Goal: Information Seeking & Learning: Learn about a topic

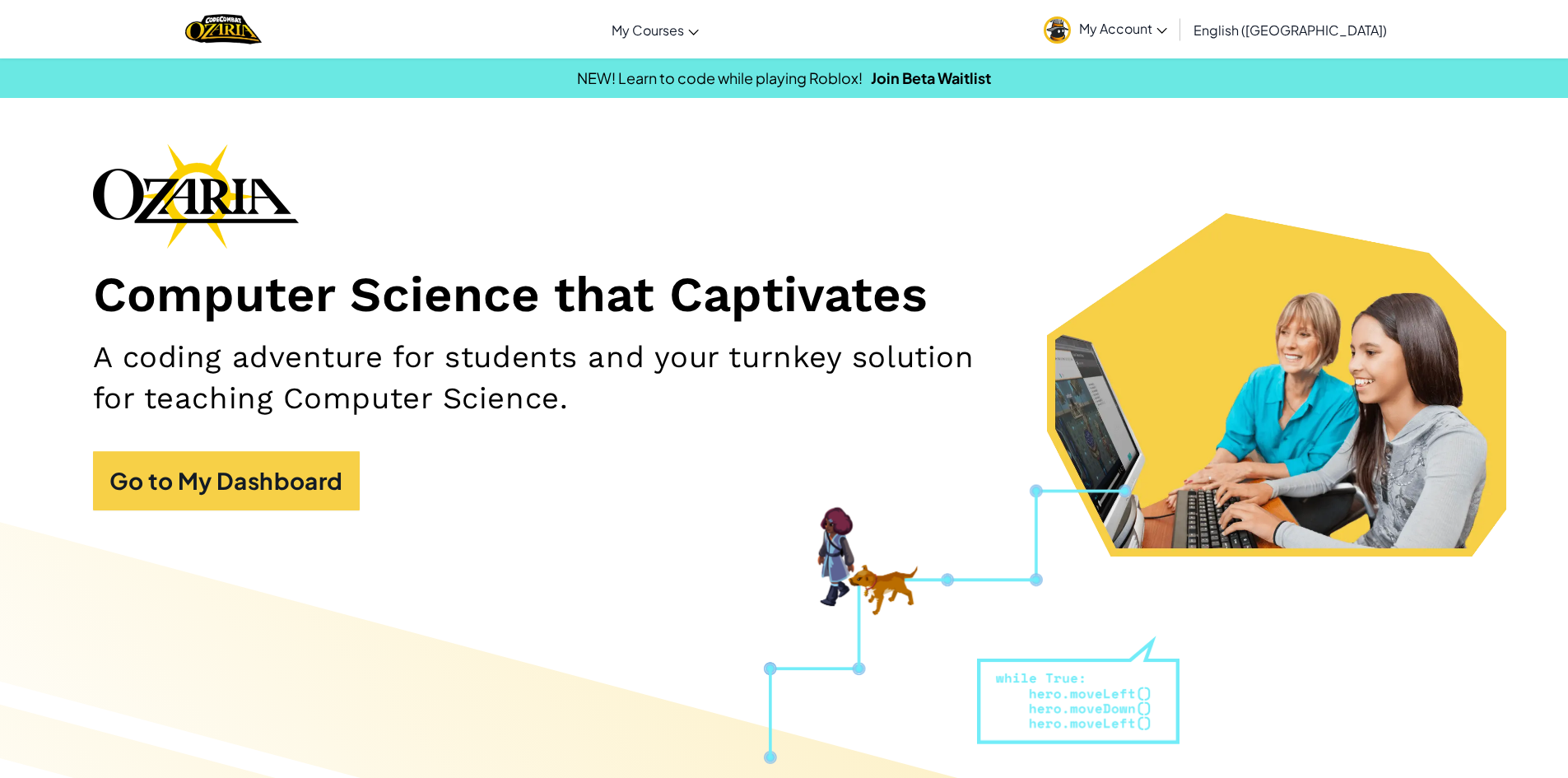
click at [188, 443] on div "Computer Science that Captivates A coding adventure for students and your turnk…" at bounding box center [784, 335] width 1383 height 384
click at [235, 431] on div "Computer Science that Captivates A coding adventure for students and your turnk…" at bounding box center [784, 335] width 1383 height 384
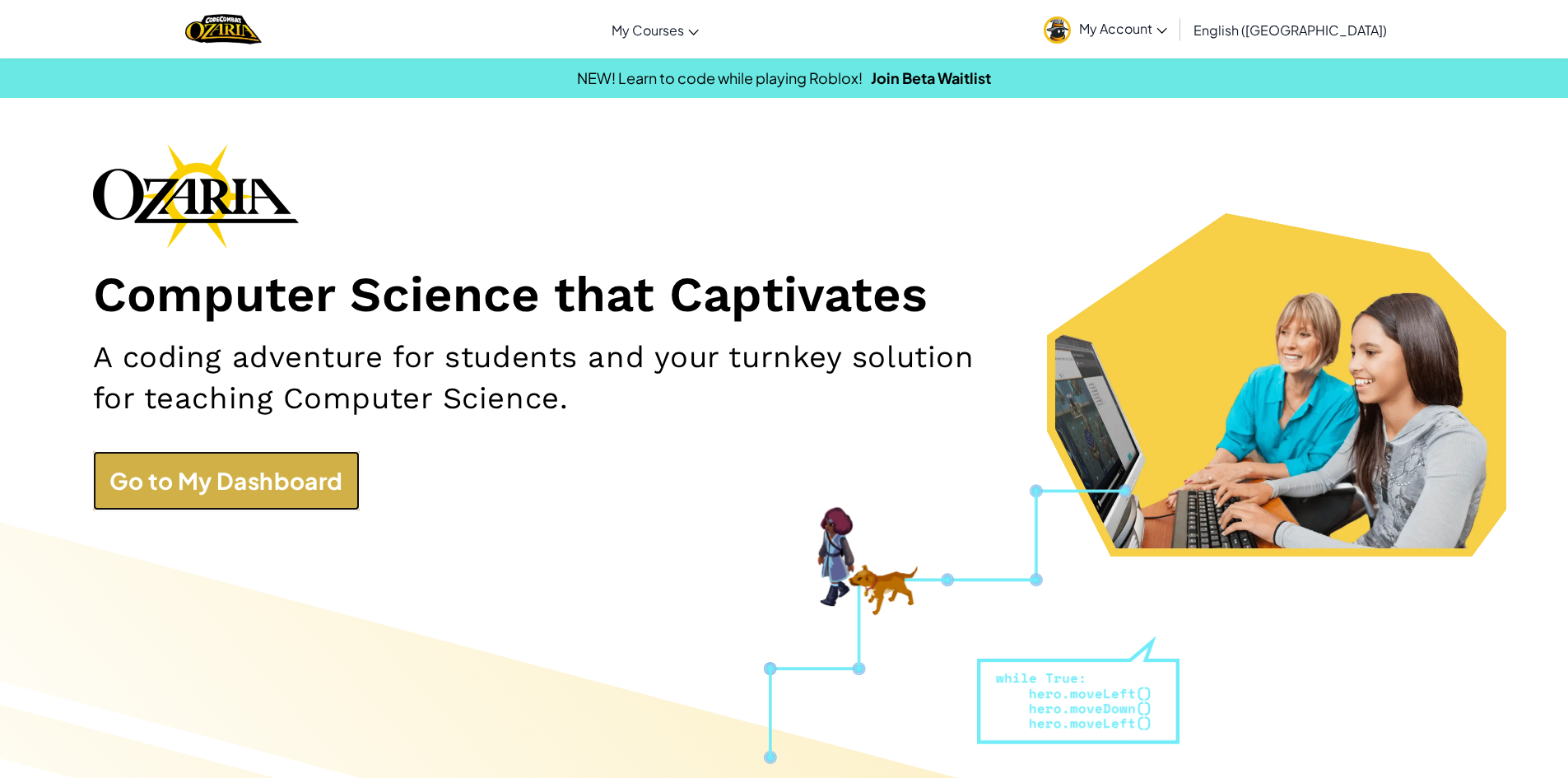
click at [338, 499] on link "Go to My Dashboard" at bounding box center [226, 480] width 267 height 59
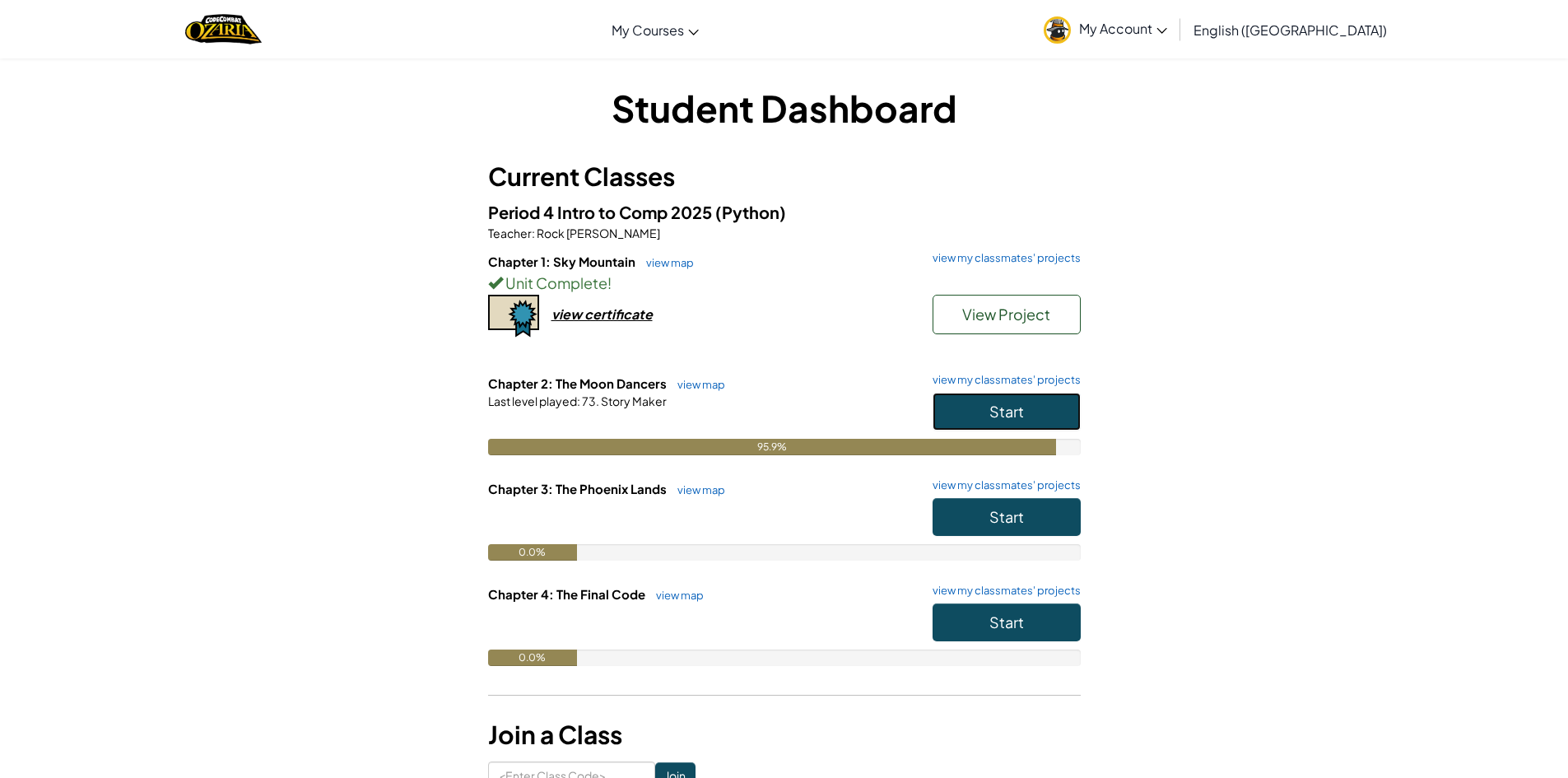
click at [1019, 412] on span "Start" at bounding box center [1007, 411] width 35 height 19
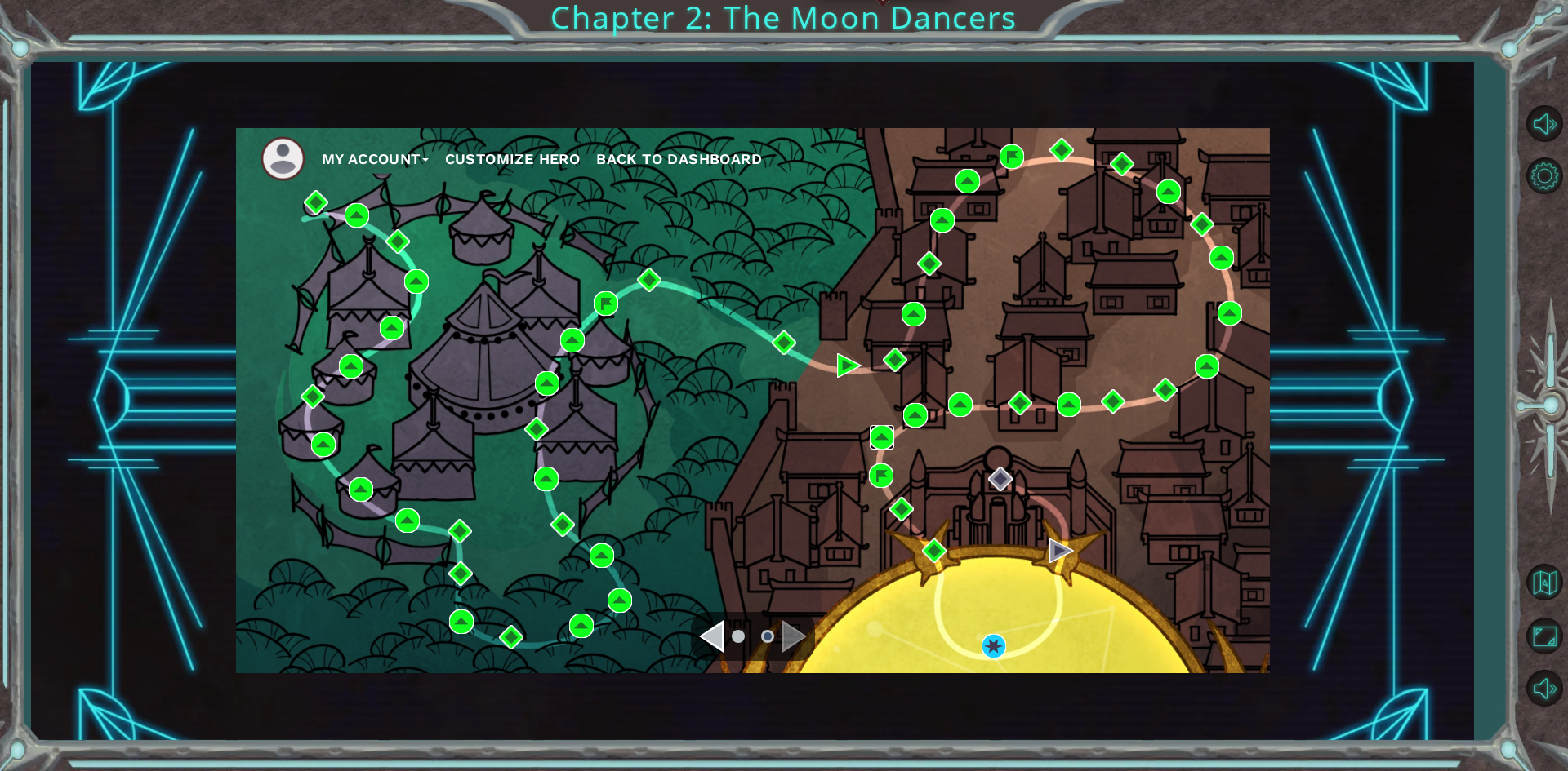
click at [876, 432] on img at bounding box center [881, 437] width 24 height 24
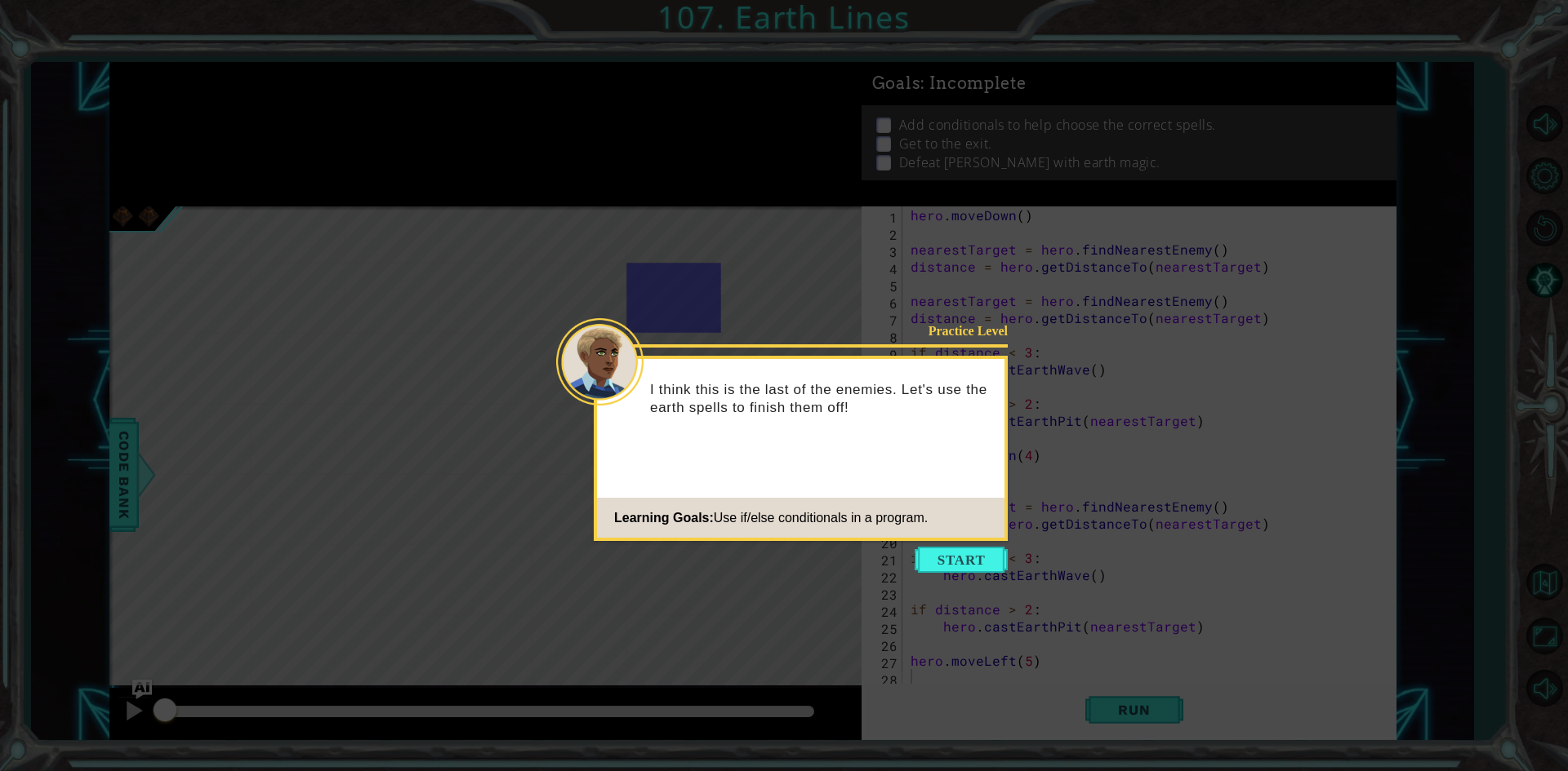
click at [943, 552] on button "Start" at bounding box center [961, 559] width 93 height 26
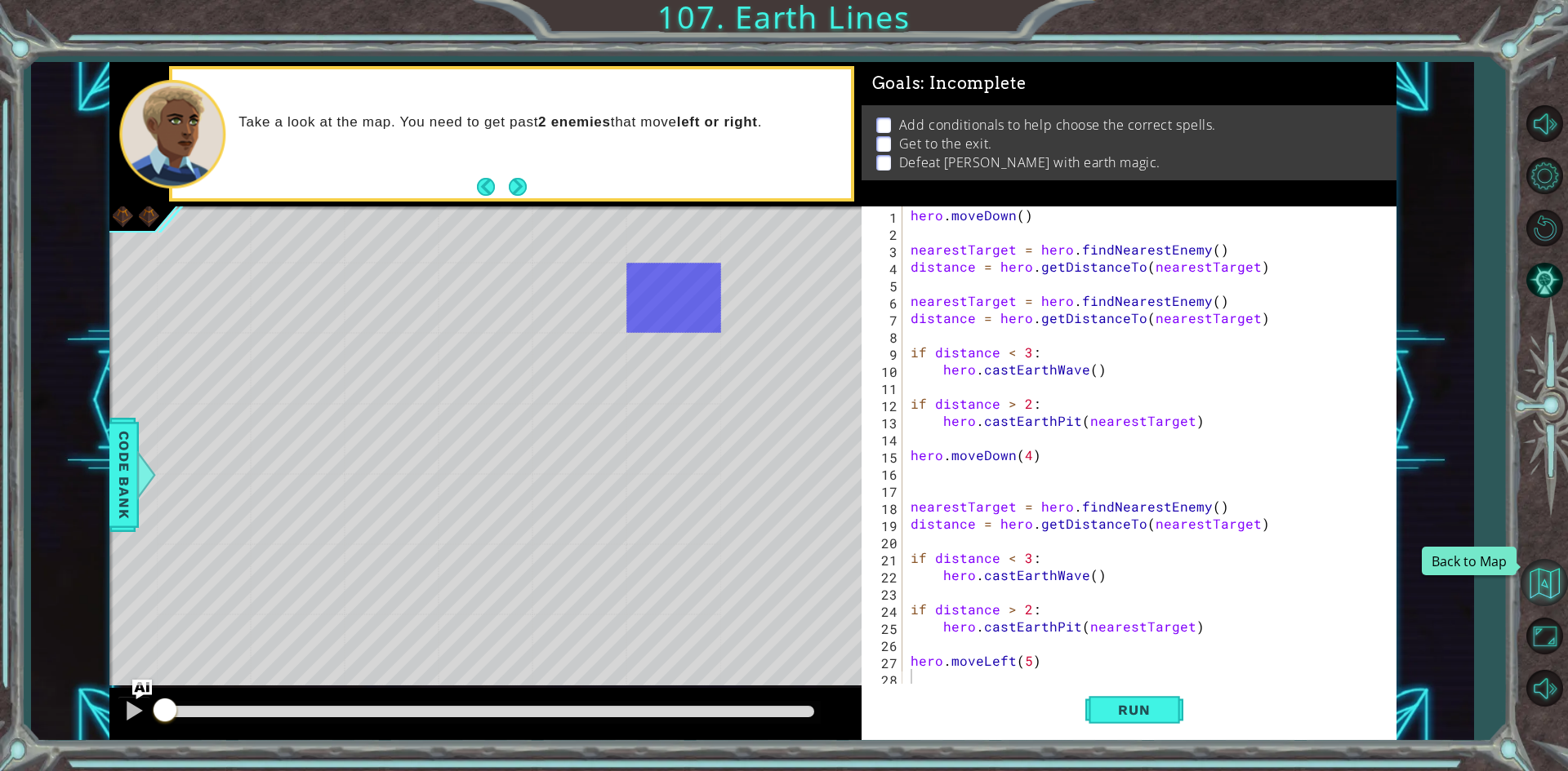
click at [1539, 587] on button "Back to Map" at bounding box center [1544, 583] width 47 height 47
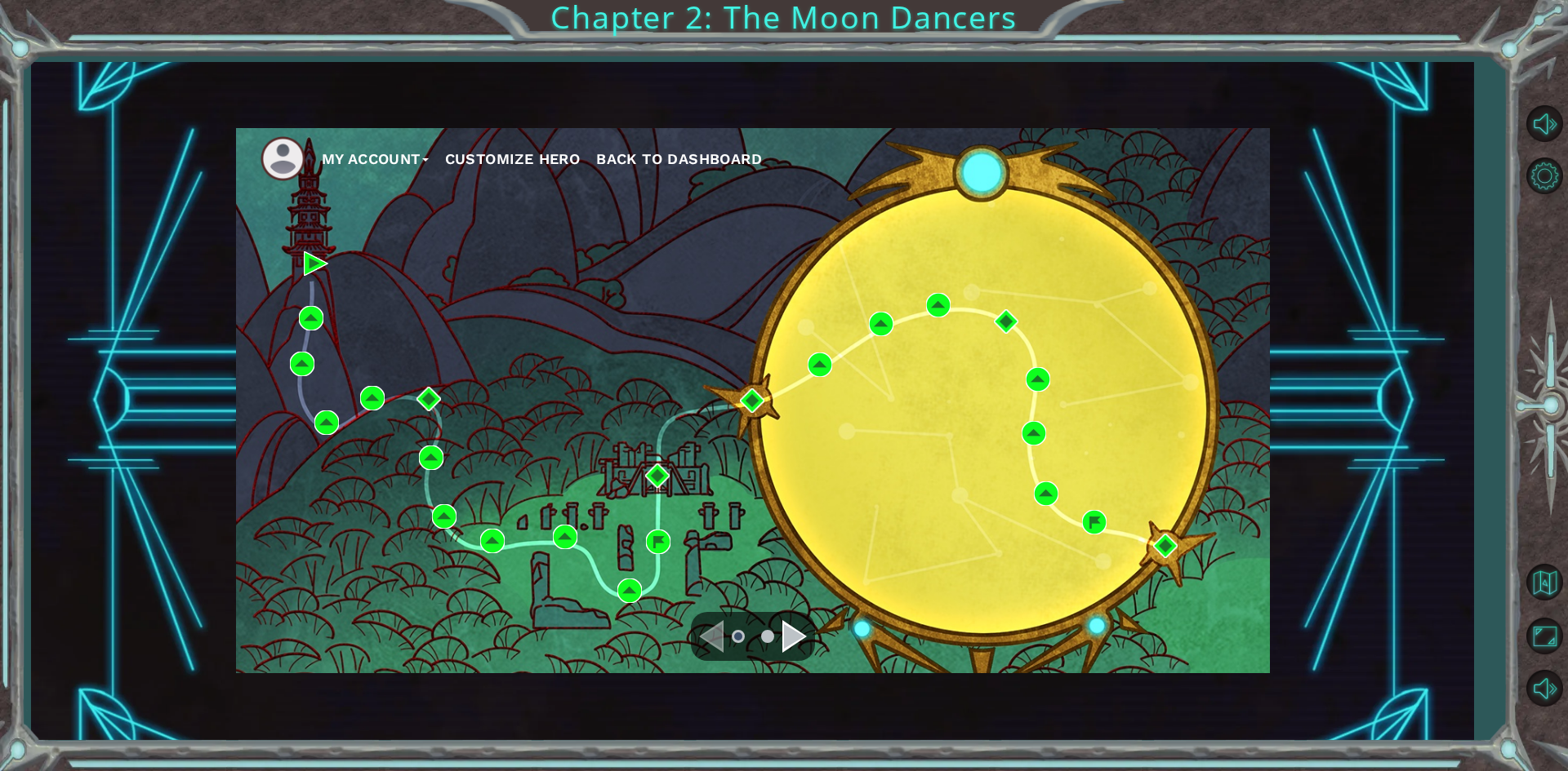
click at [791, 640] on div "Navigate to the next page" at bounding box center [794, 636] width 24 height 33
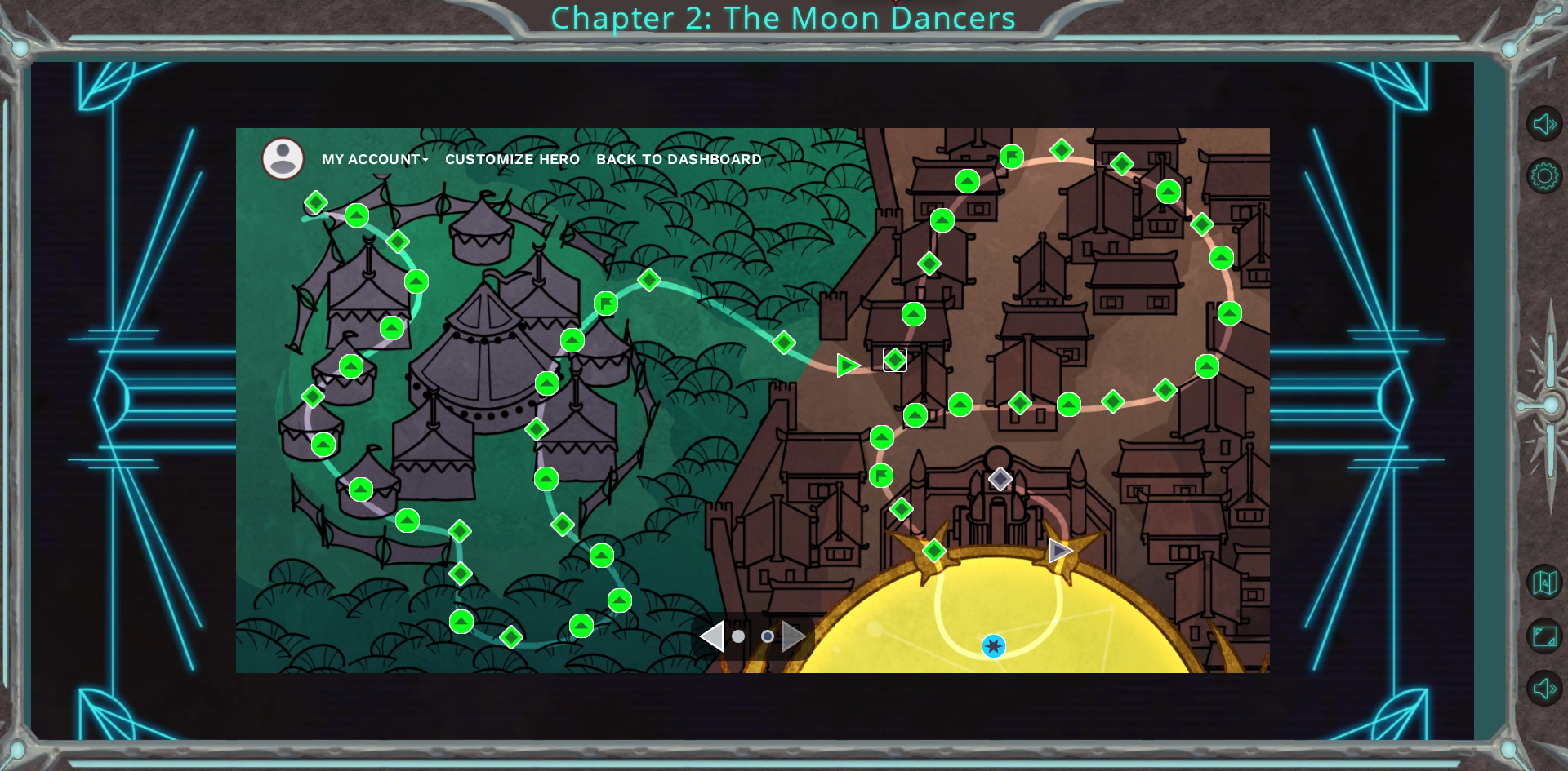
click at [899, 354] on img at bounding box center [894, 359] width 24 height 24
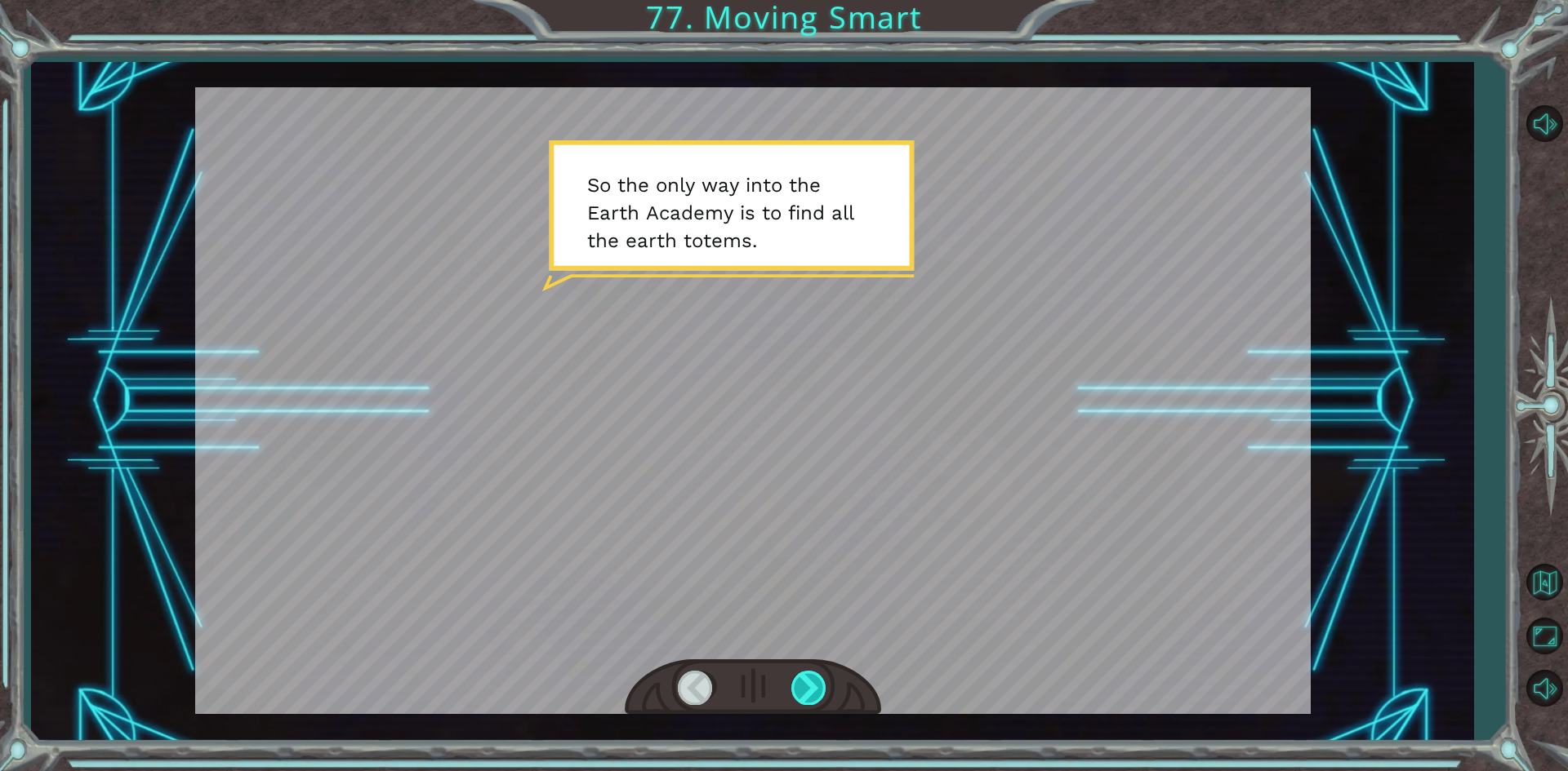
click at [819, 686] on div at bounding box center [809, 687] width 37 height 33
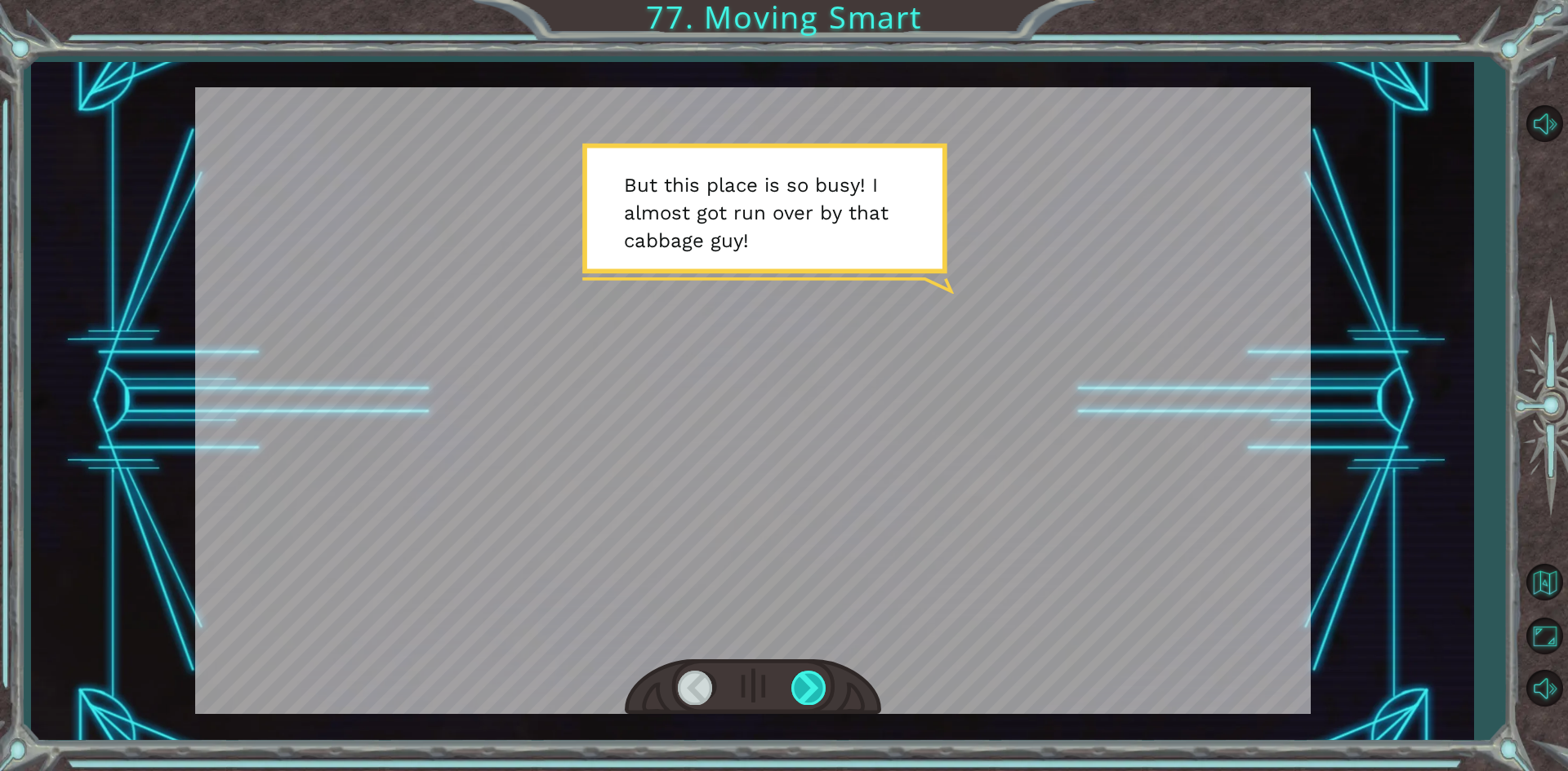
click at [819, 686] on div at bounding box center [809, 687] width 37 height 33
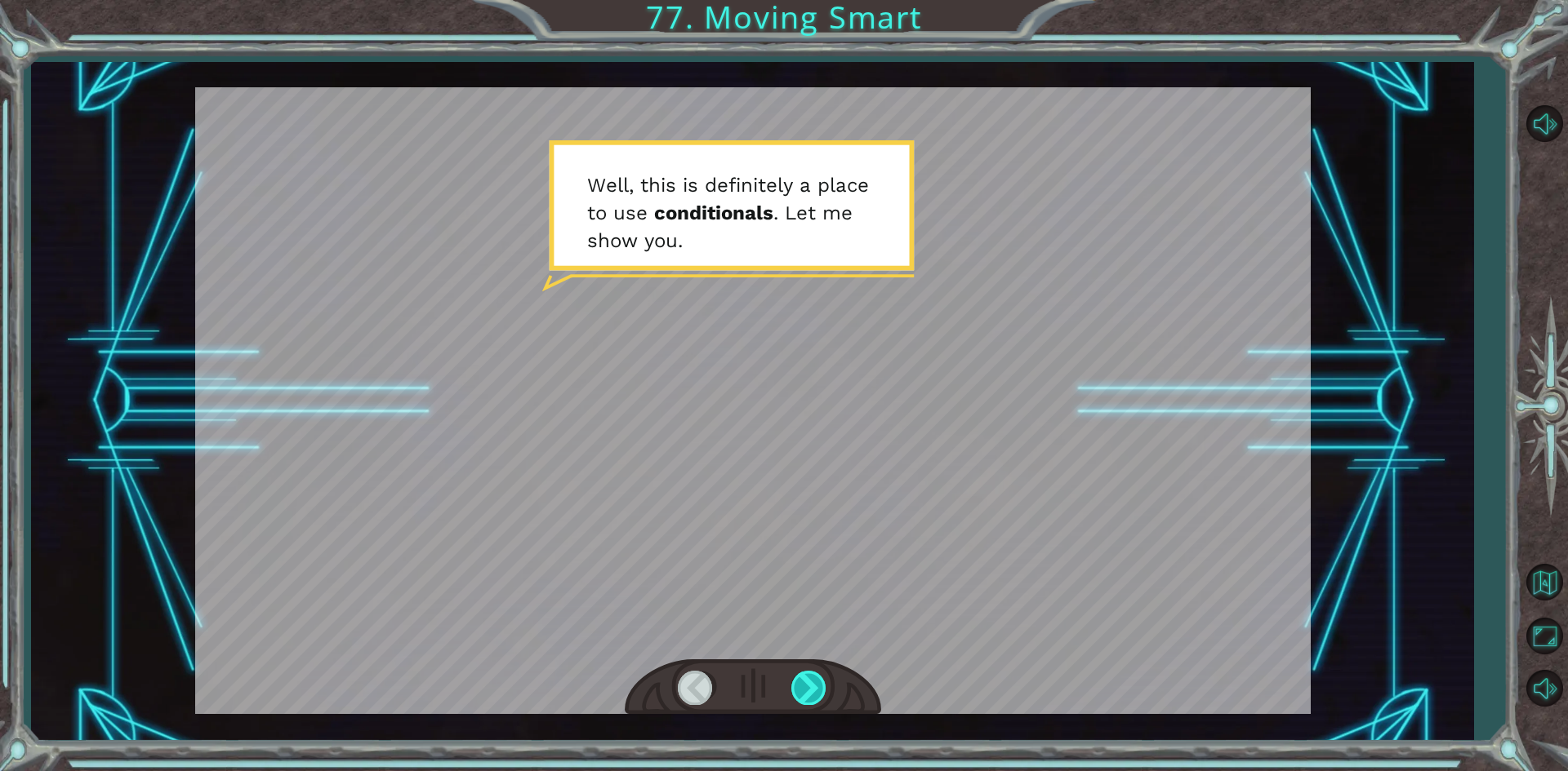
click at [819, 686] on div at bounding box center [809, 687] width 37 height 33
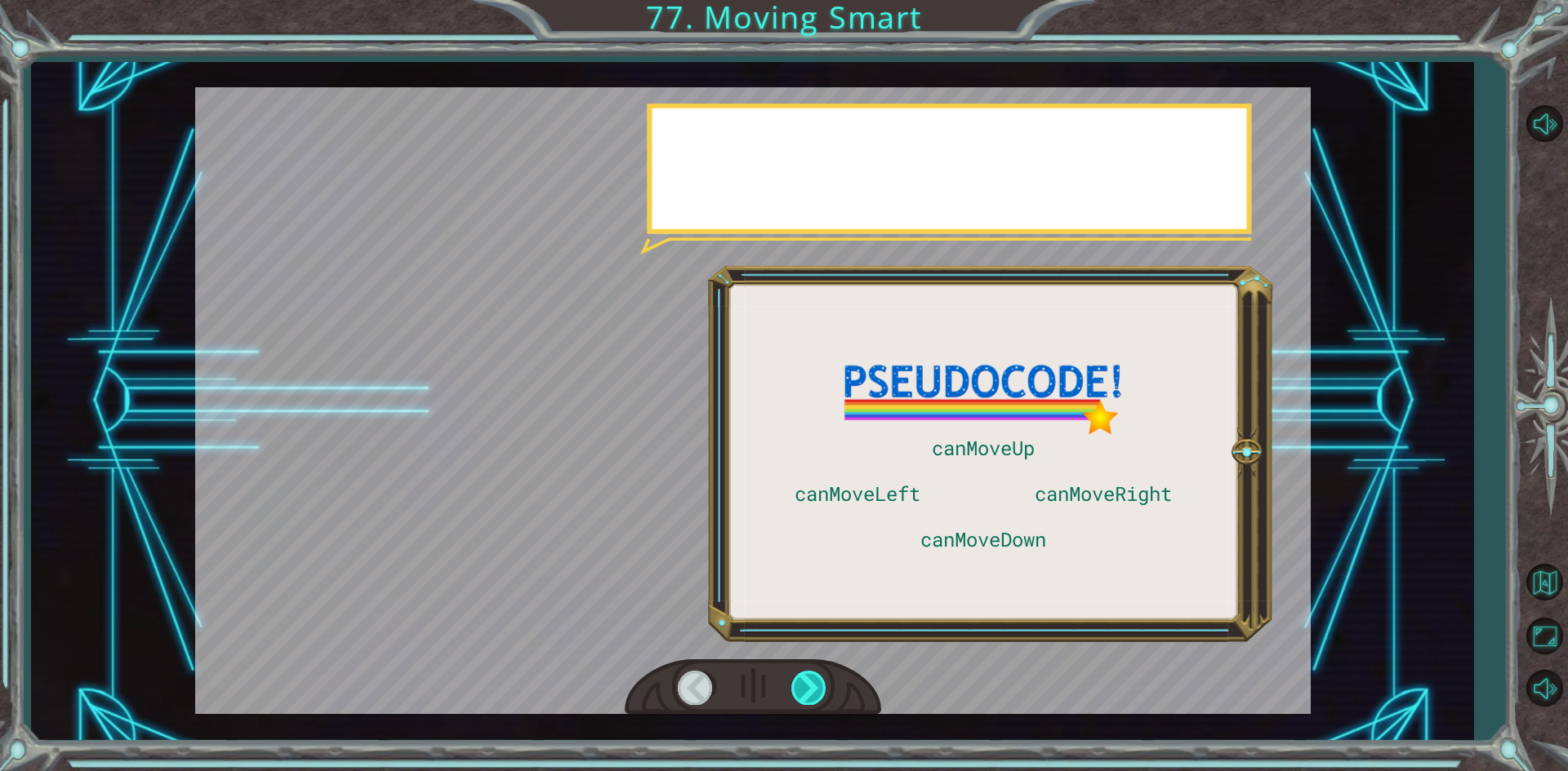
click at [819, 686] on div at bounding box center [809, 687] width 37 height 33
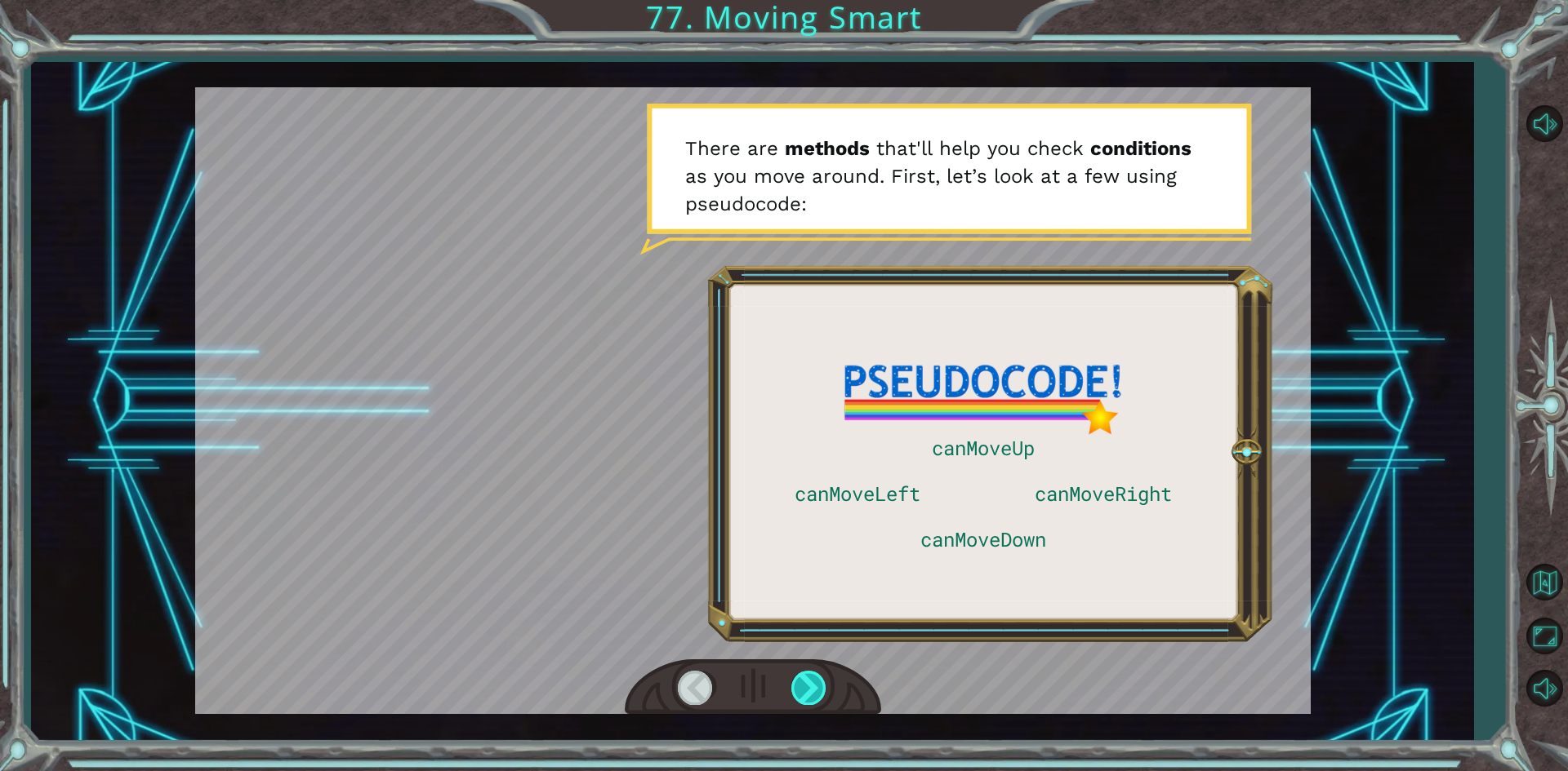
click at [819, 686] on div at bounding box center [809, 687] width 37 height 33
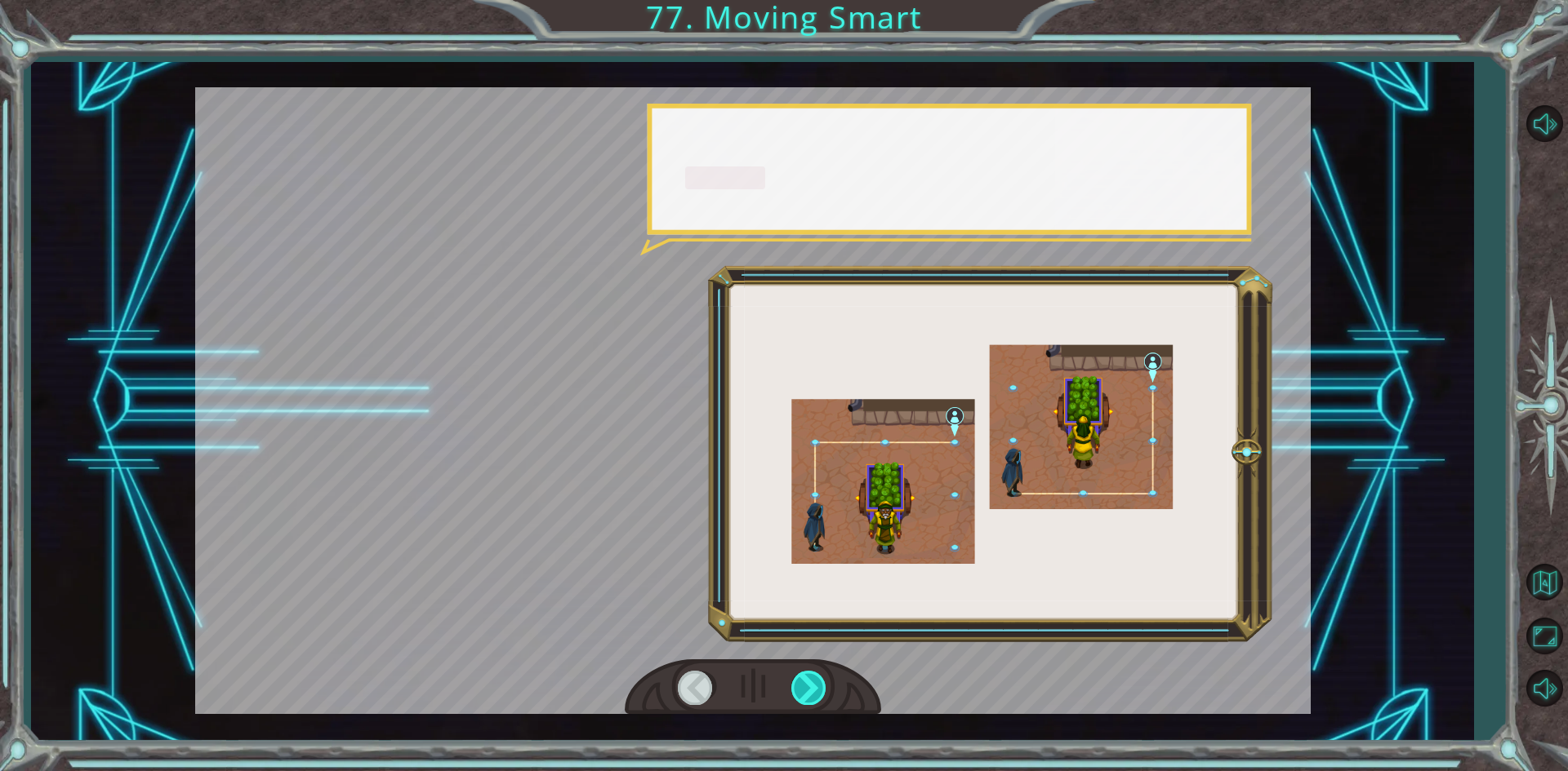
click at [819, 686] on div at bounding box center [809, 687] width 37 height 33
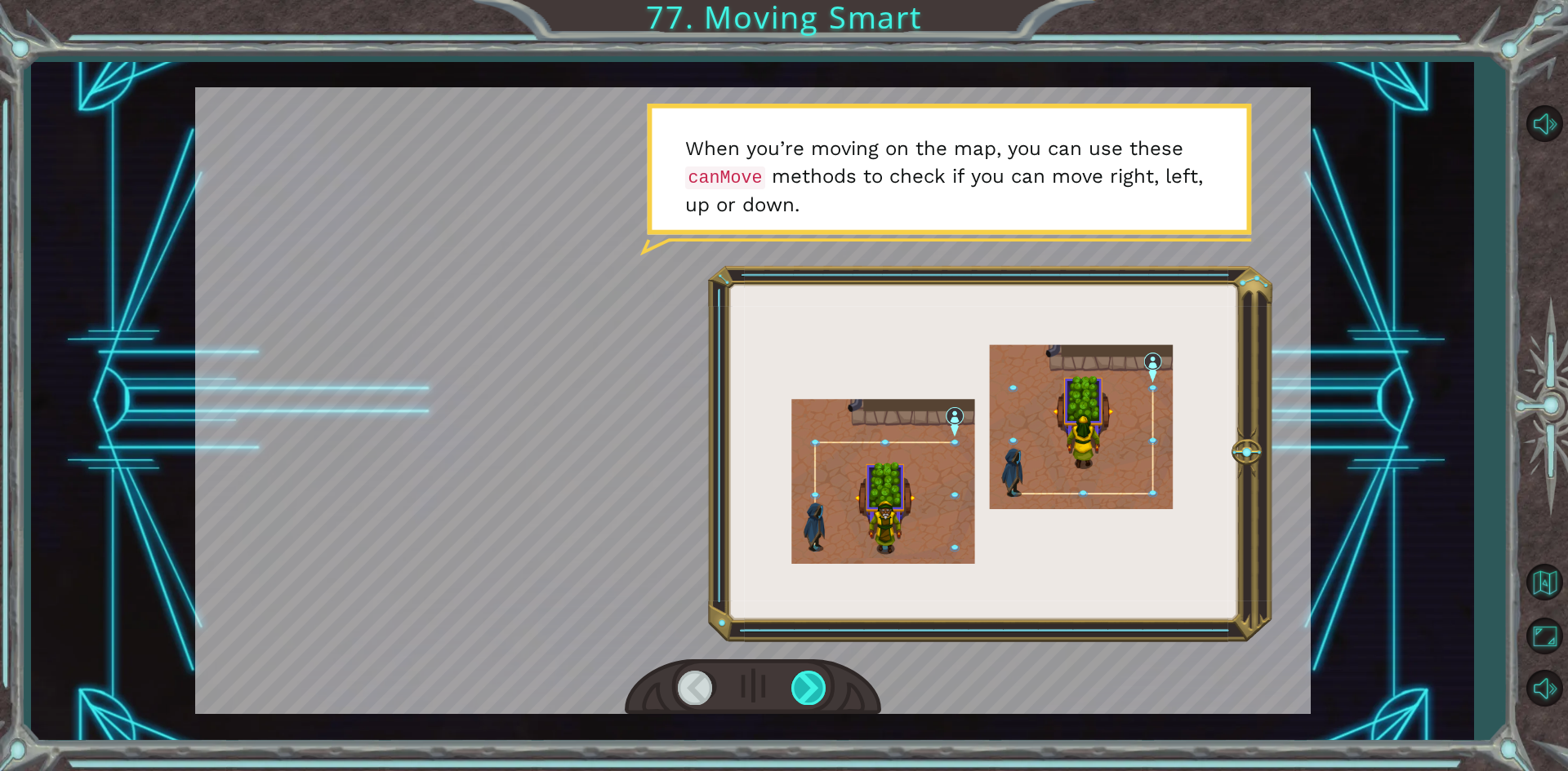
click at [819, 686] on div at bounding box center [809, 687] width 37 height 33
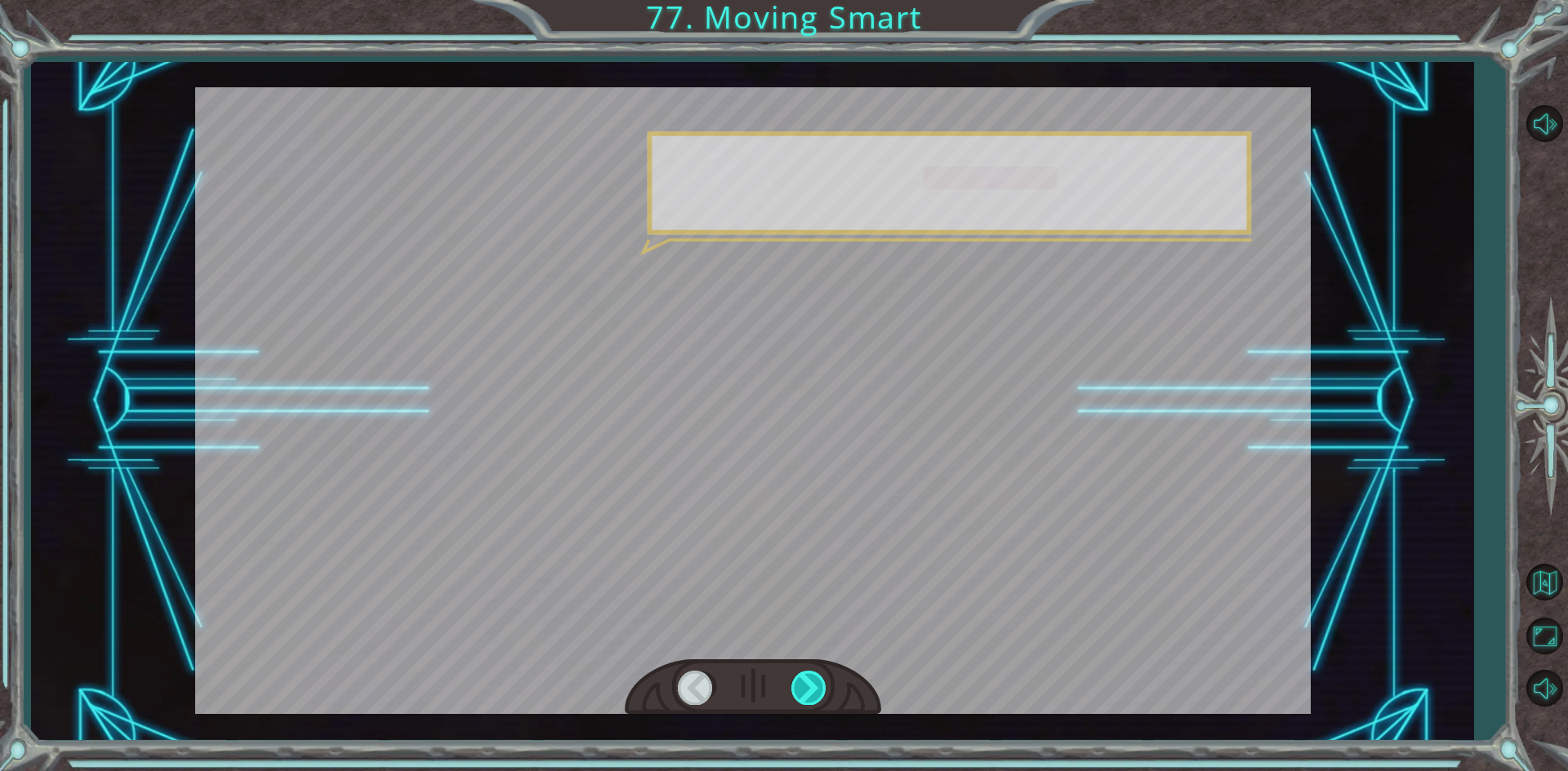
click at [819, 686] on div at bounding box center [809, 687] width 37 height 33
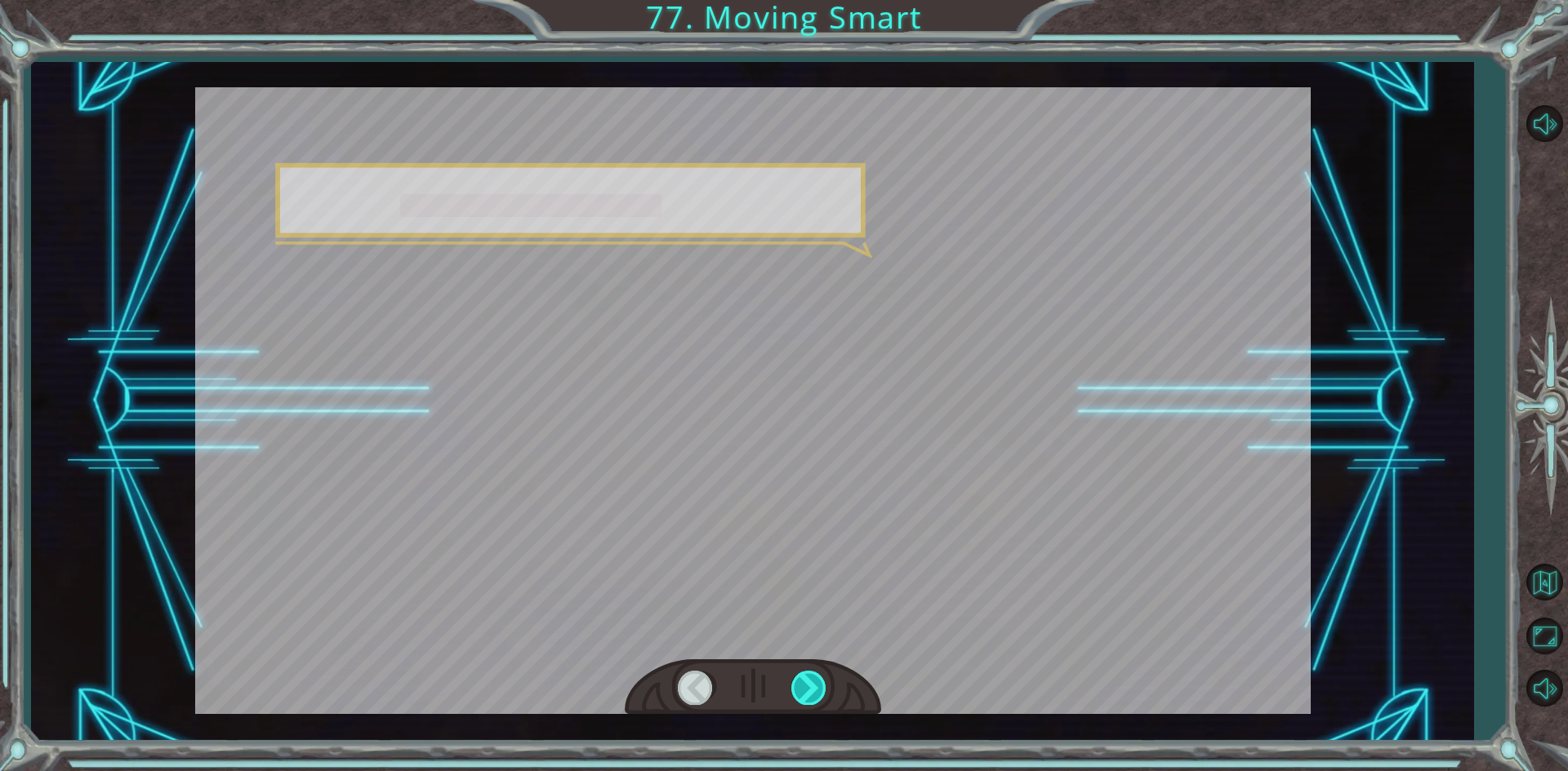
click at [819, 686] on div at bounding box center [809, 687] width 37 height 33
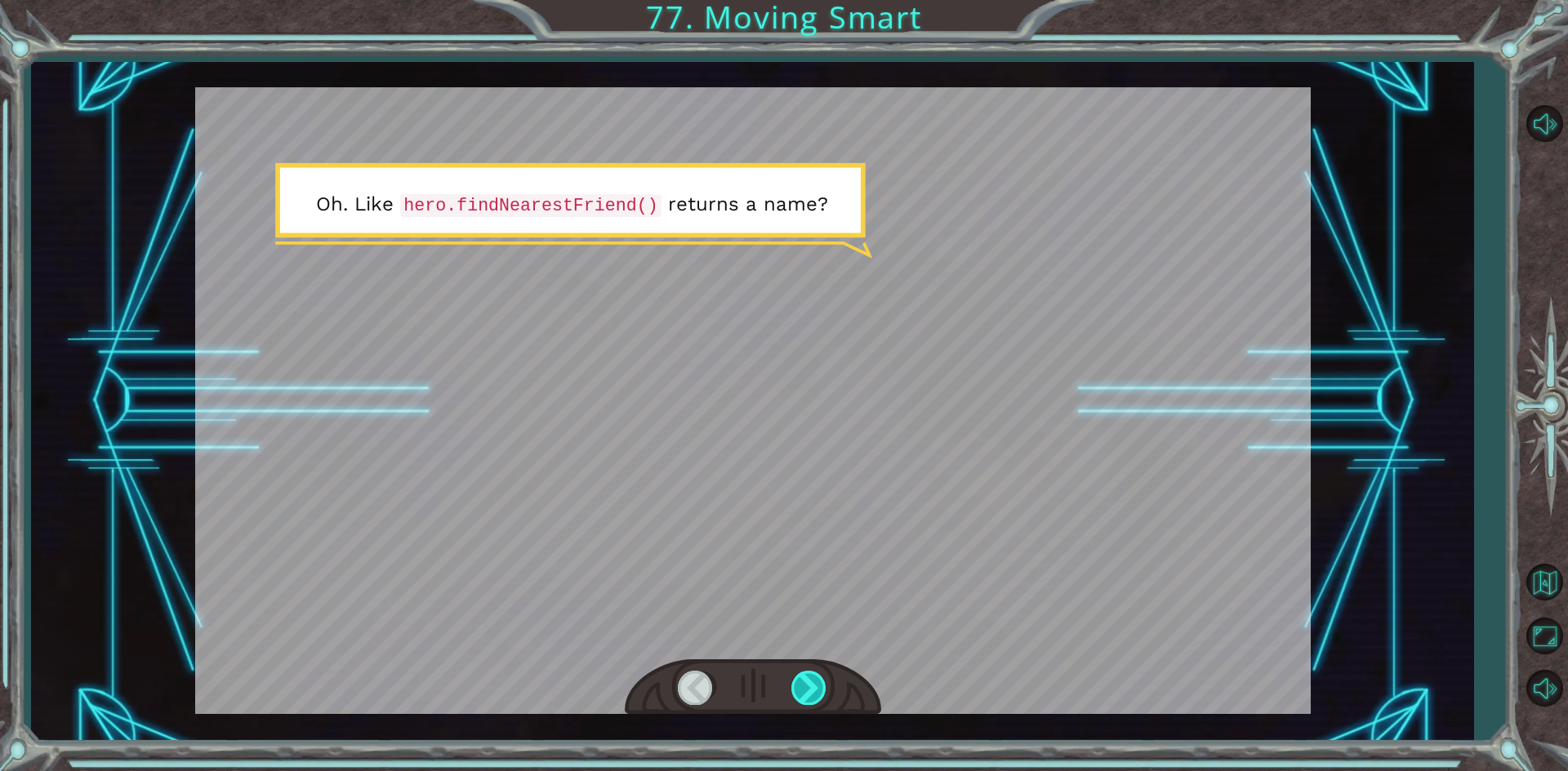
click at [819, 686] on div at bounding box center [809, 687] width 37 height 33
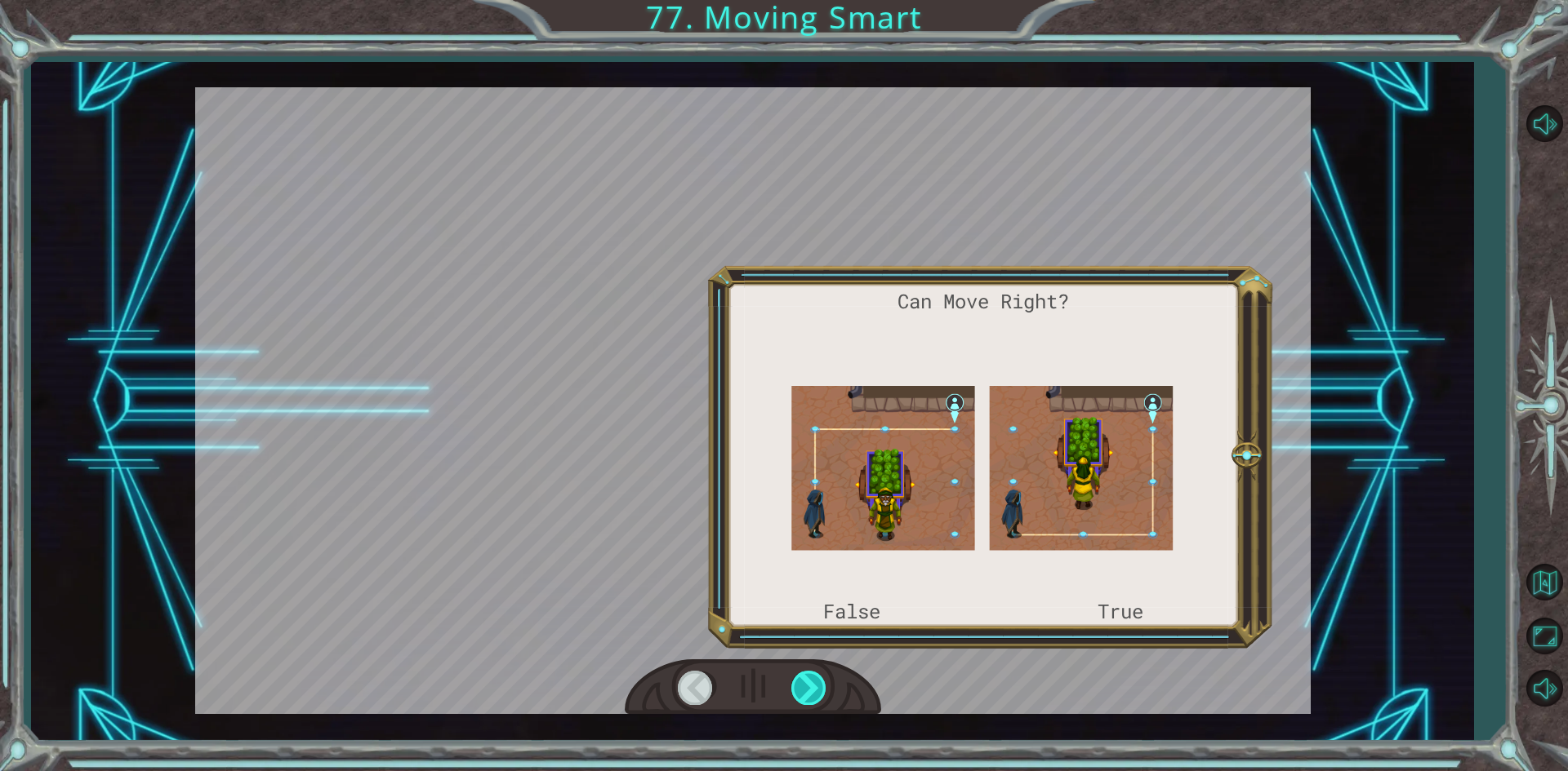
click at [819, 686] on div at bounding box center [809, 687] width 37 height 33
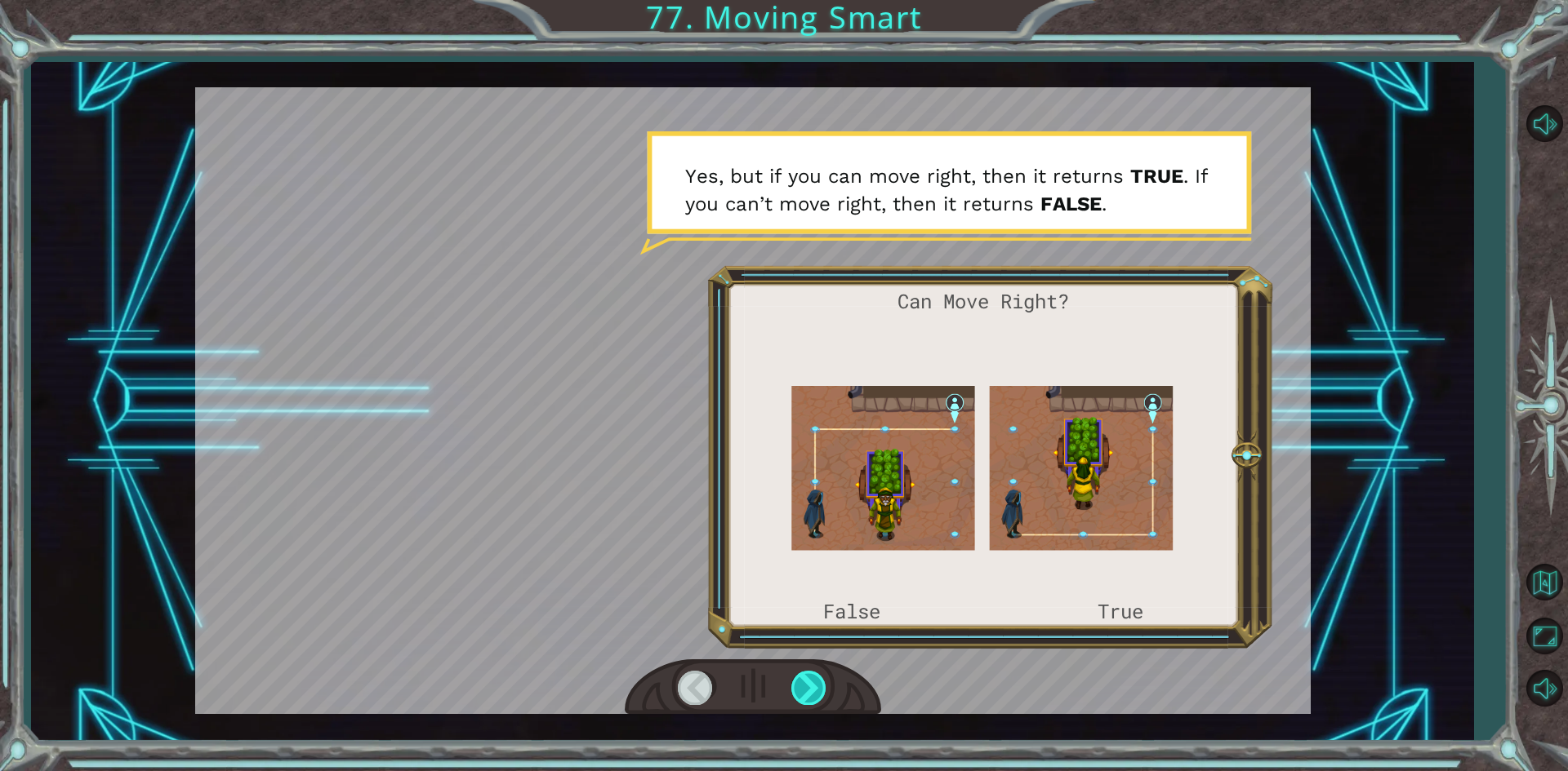
click at [819, 686] on div at bounding box center [809, 687] width 37 height 33
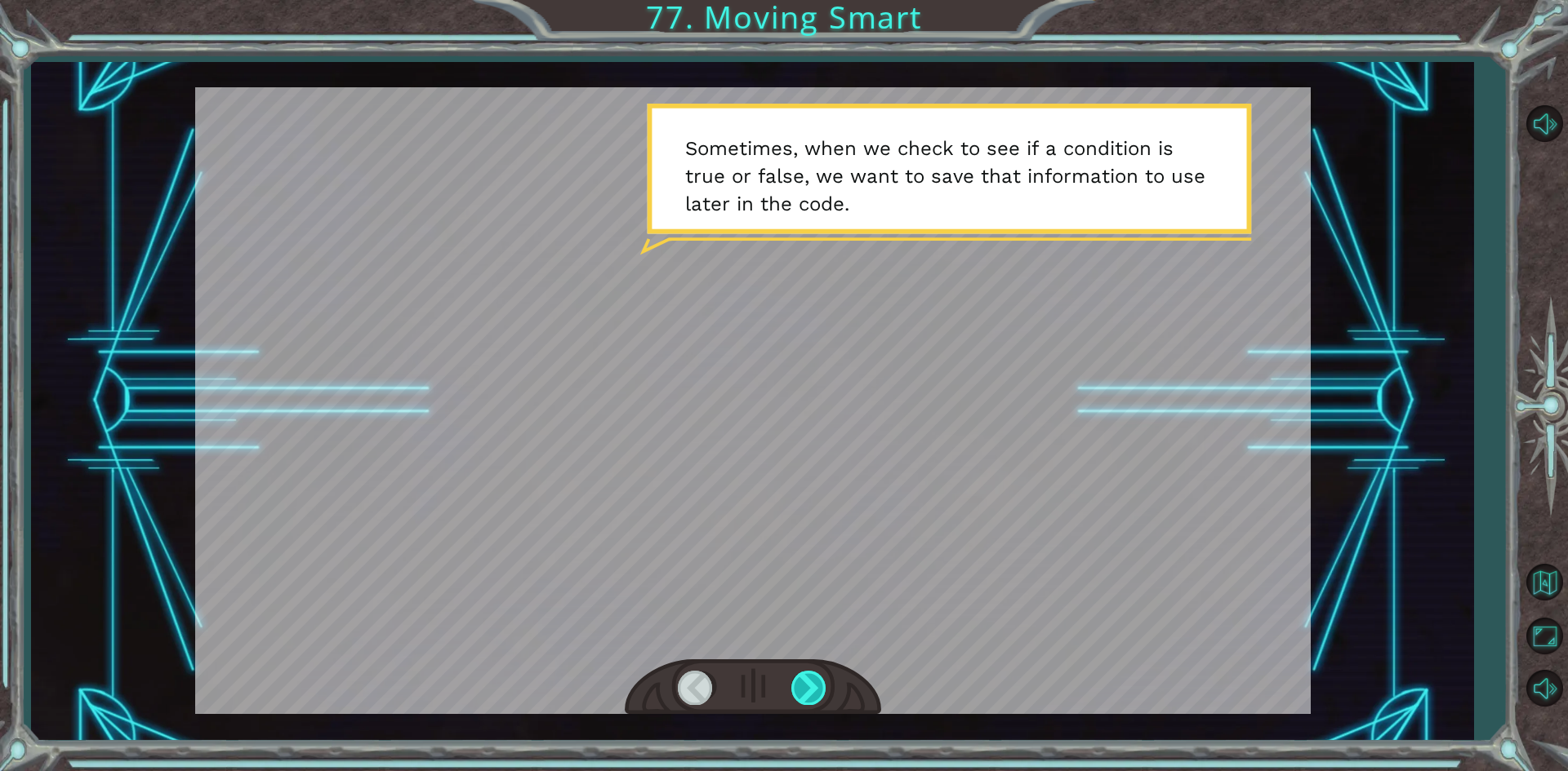
click at [819, 686] on div at bounding box center [809, 687] width 37 height 33
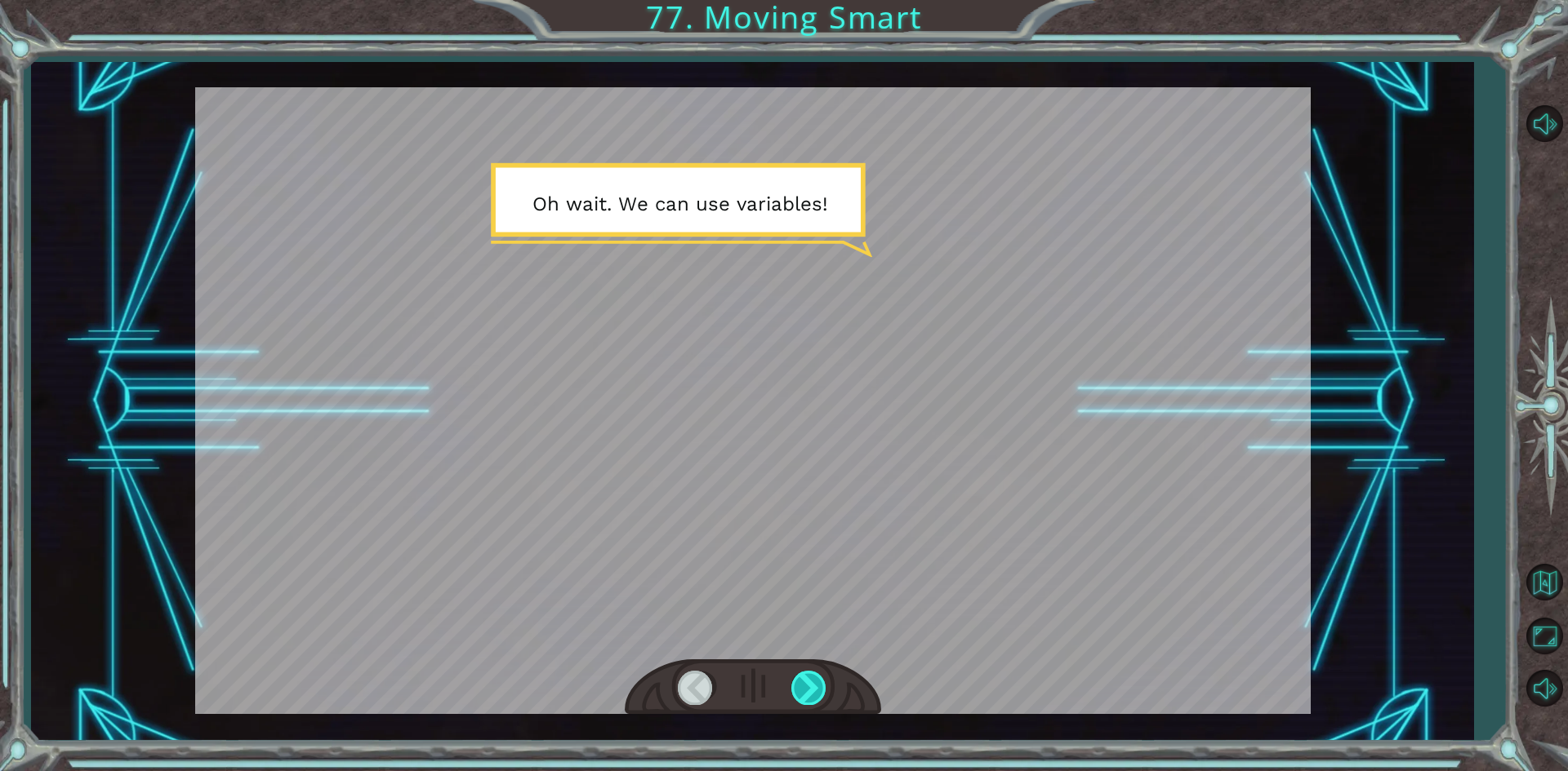
click at [819, 686] on div at bounding box center [809, 687] width 37 height 33
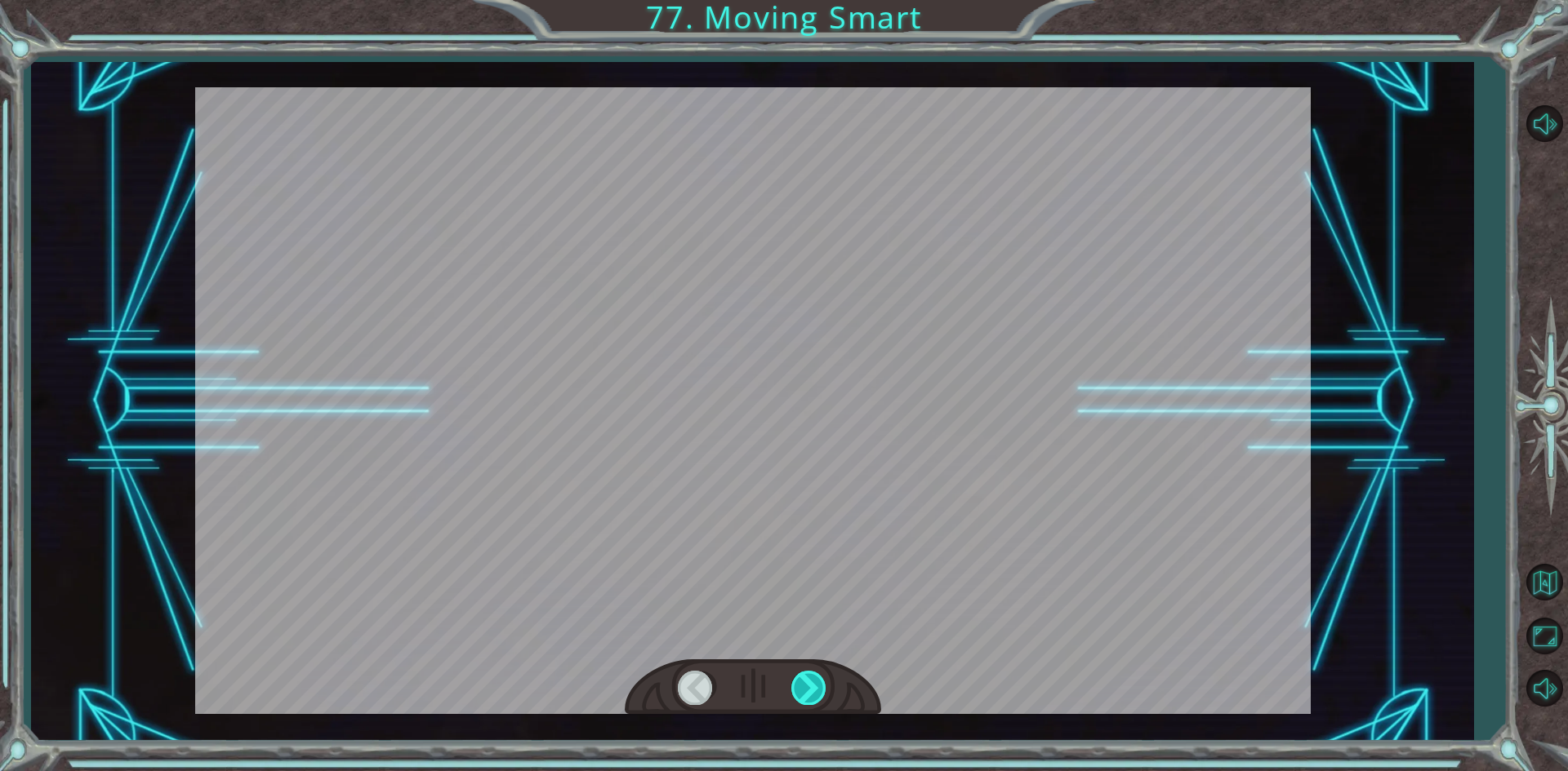
click at [819, 686] on div at bounding box center [809, 687] width 37 height 33
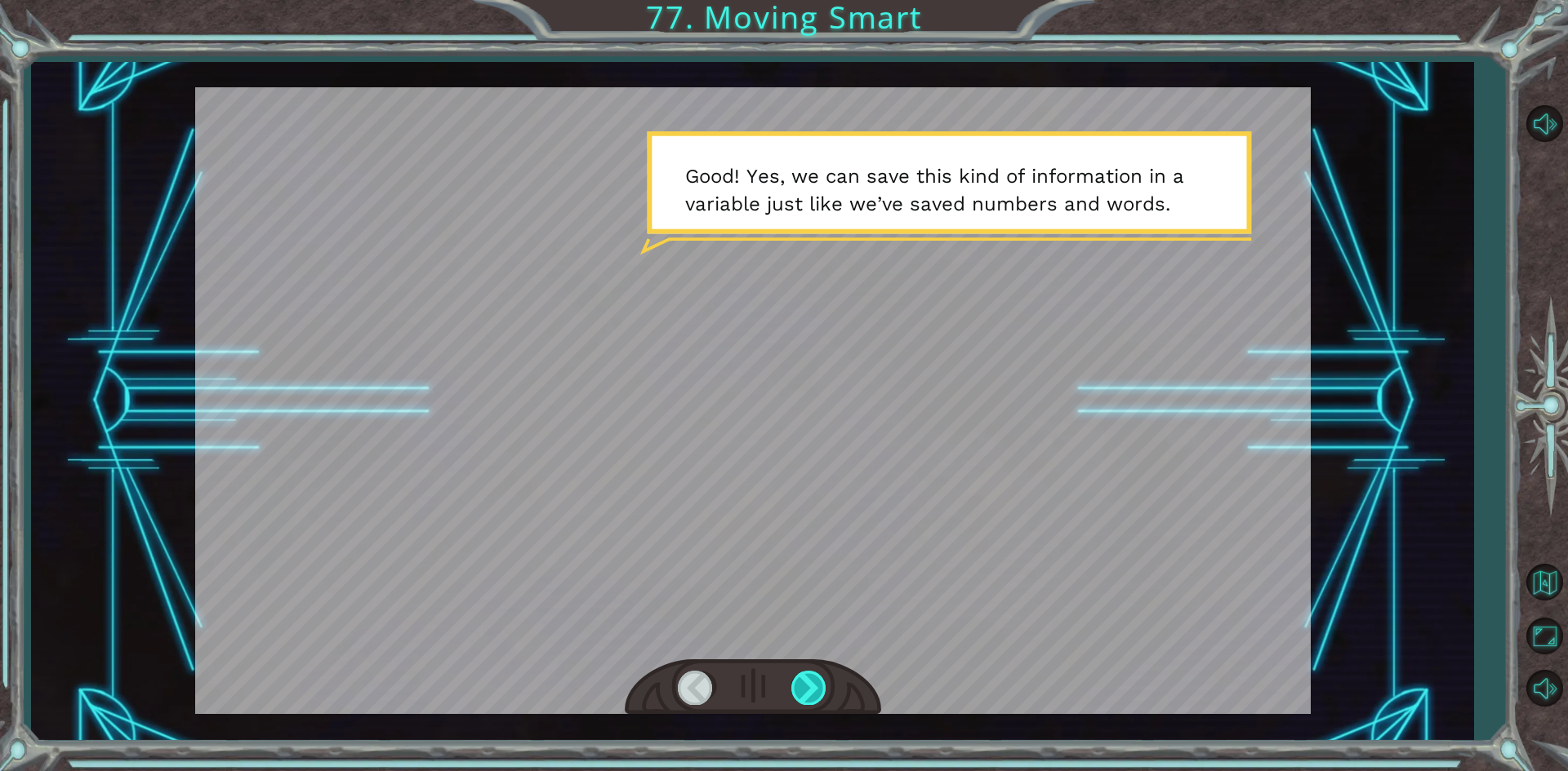
click at [819, 686] on div at bounding box center [809, 687] width 37 height 33
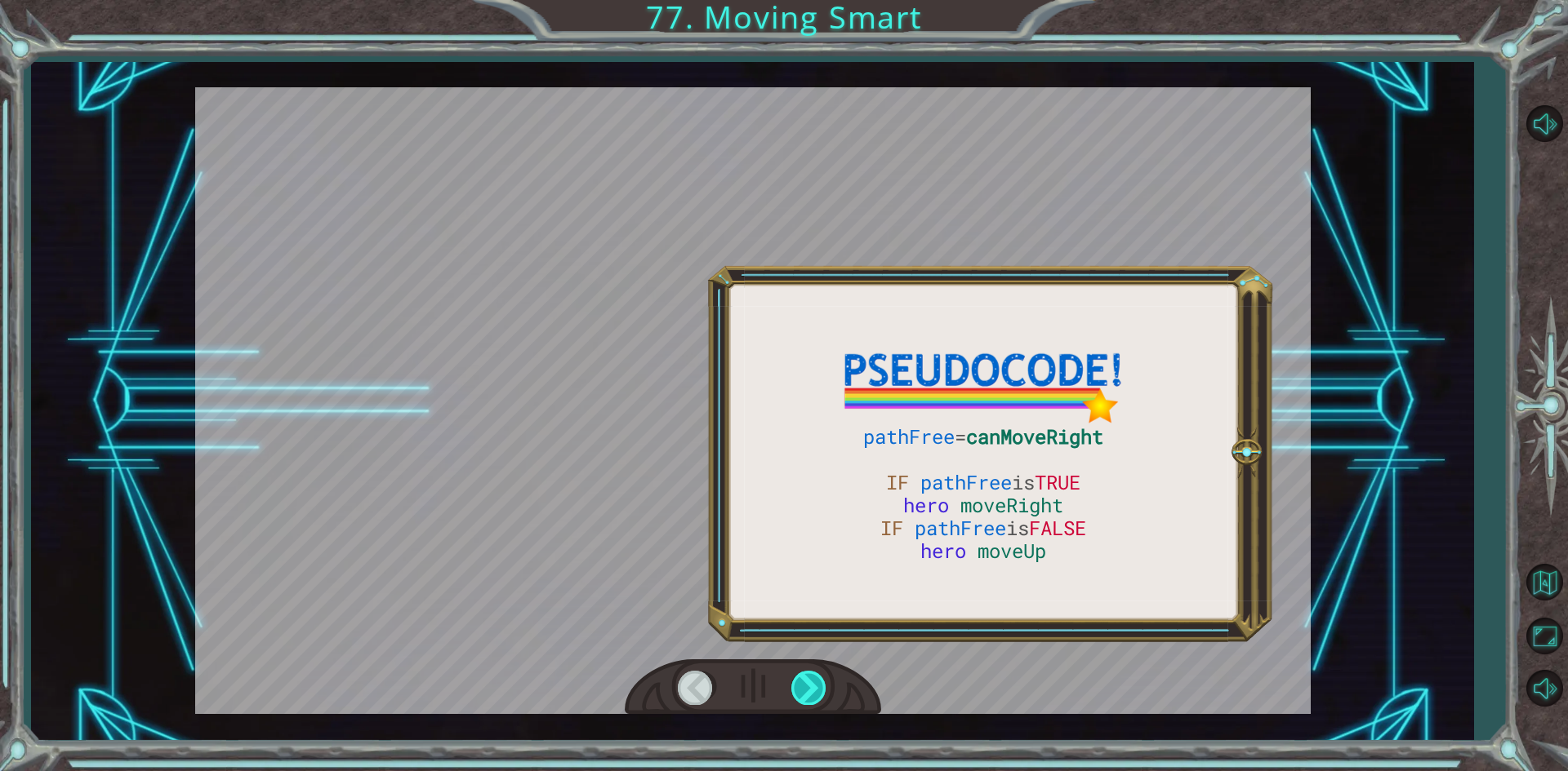
click at [819, 686] on div at bounding box center [809, 687] width 37 height 33
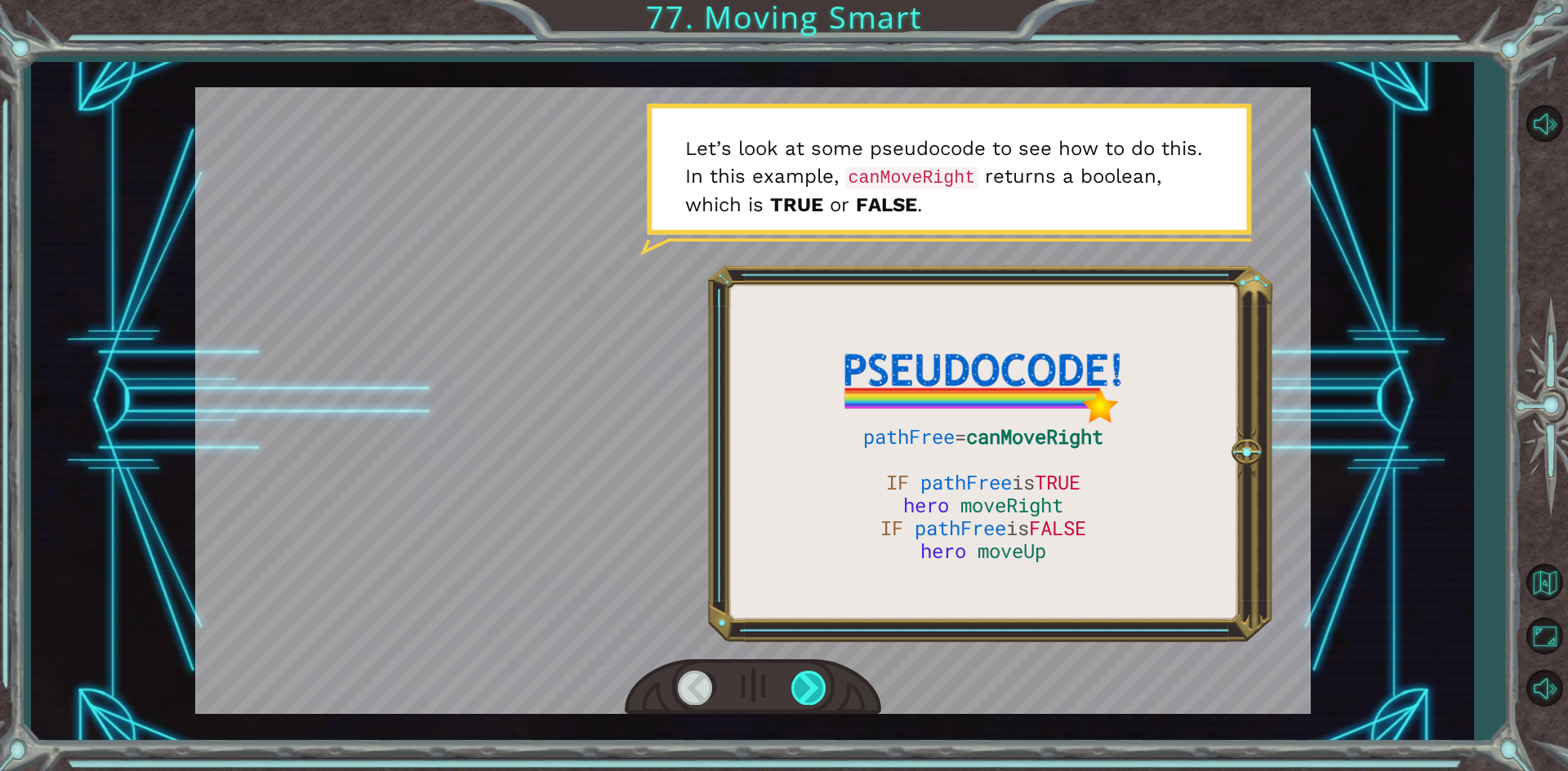
click at [819, 686] on div at bounding box center [809, 687] width 37 height 33
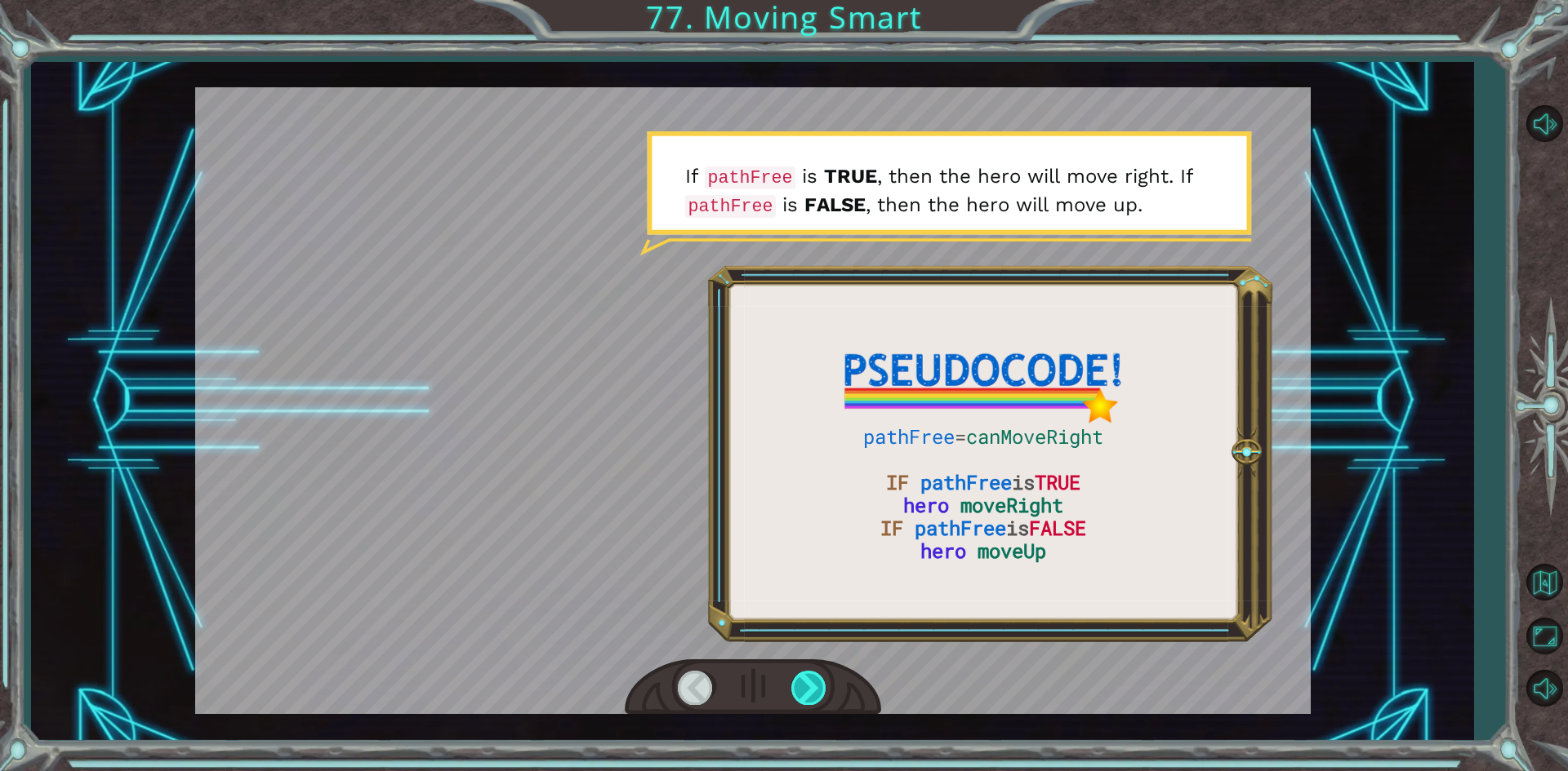
click at [819, 686] on div at bounding box center [809, 687] width 37 height 33
click at [810, 686] on div at bounding box center [809, 687] width 37 height 33
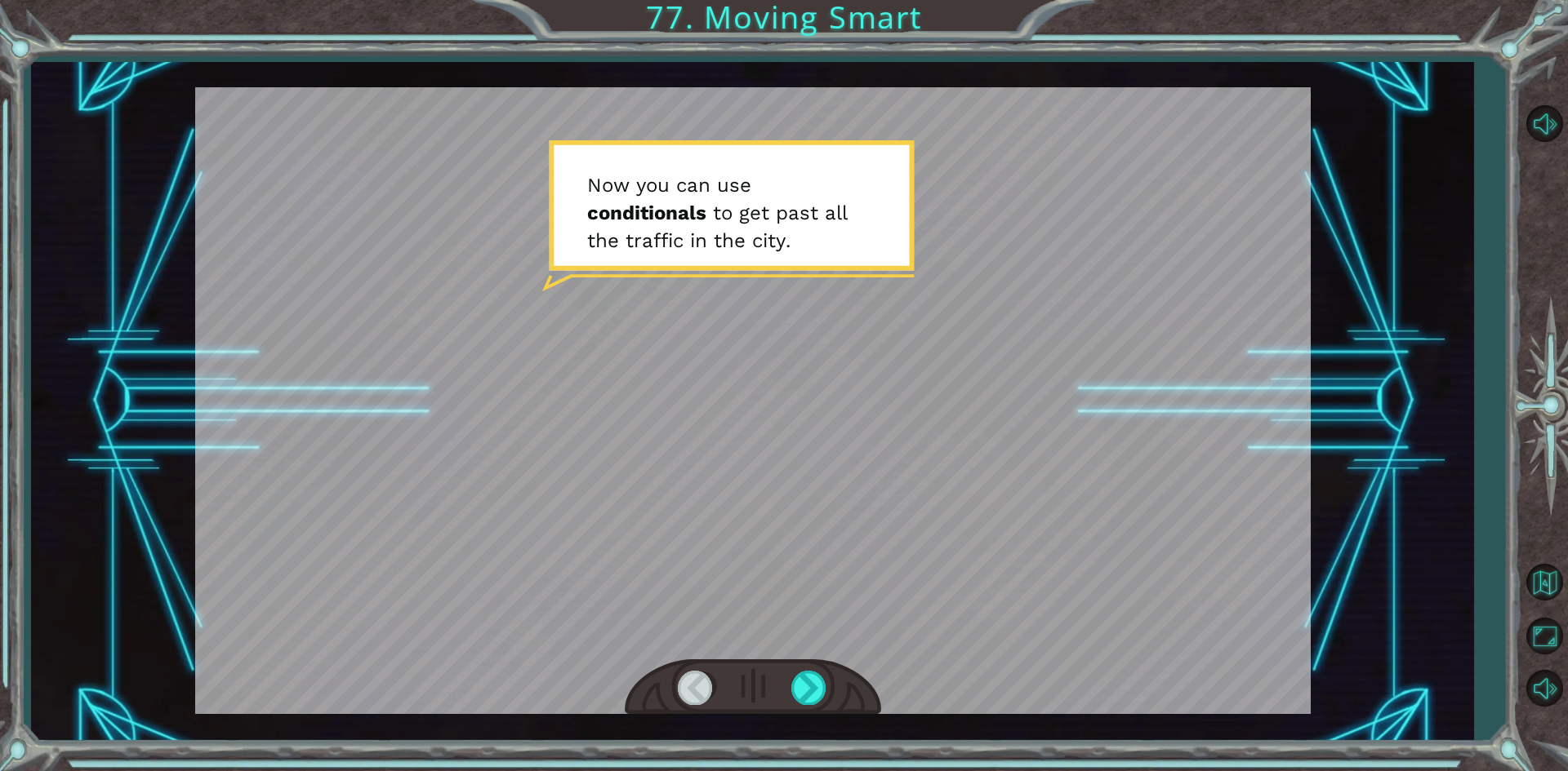
click at [722, 700] on div at bounding box center [752, 688] width 256 height 56
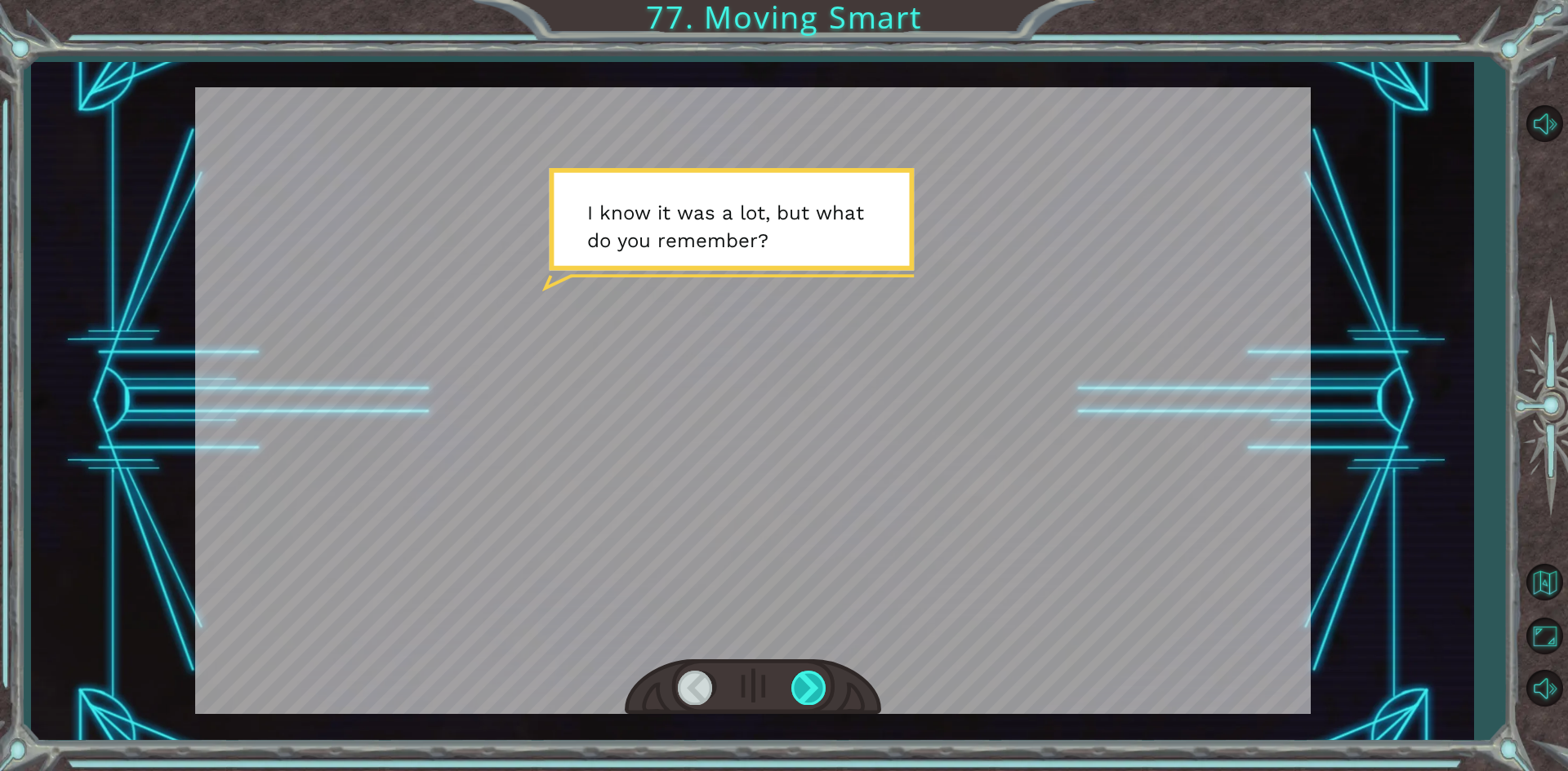
click at [809, 683] on div at bounding box center [809, 687] width 37 height 33
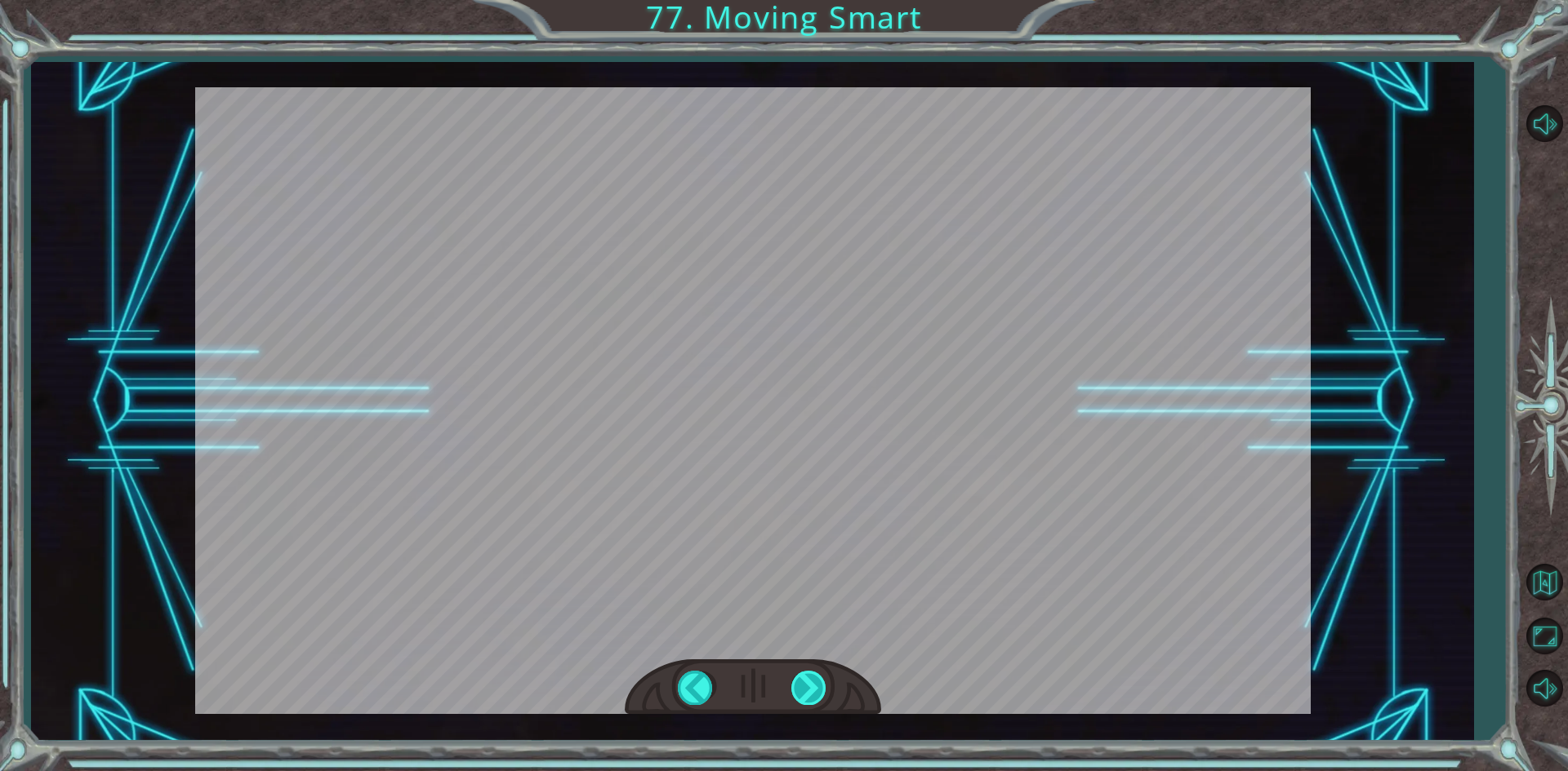
click at [795, 0] on div "pathFree = canMoveRight IF pathFree is TRUE hero moveRight IF pathFree is FALSE…" at bounding box center [784, 0] width 1568 height 0
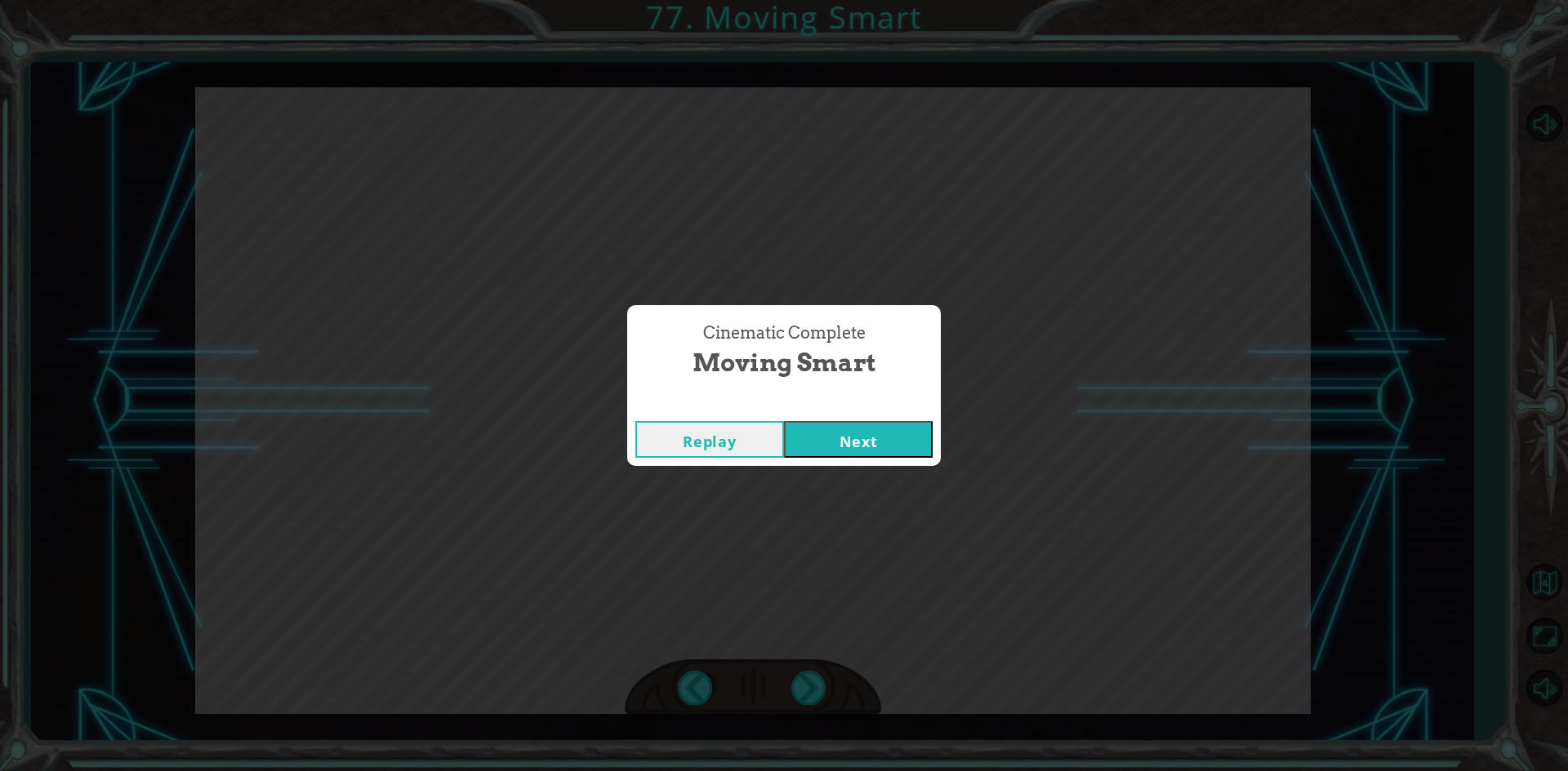
click at [911, 439] on button "Next" at bounding box center [858, 439] width 148 height 37
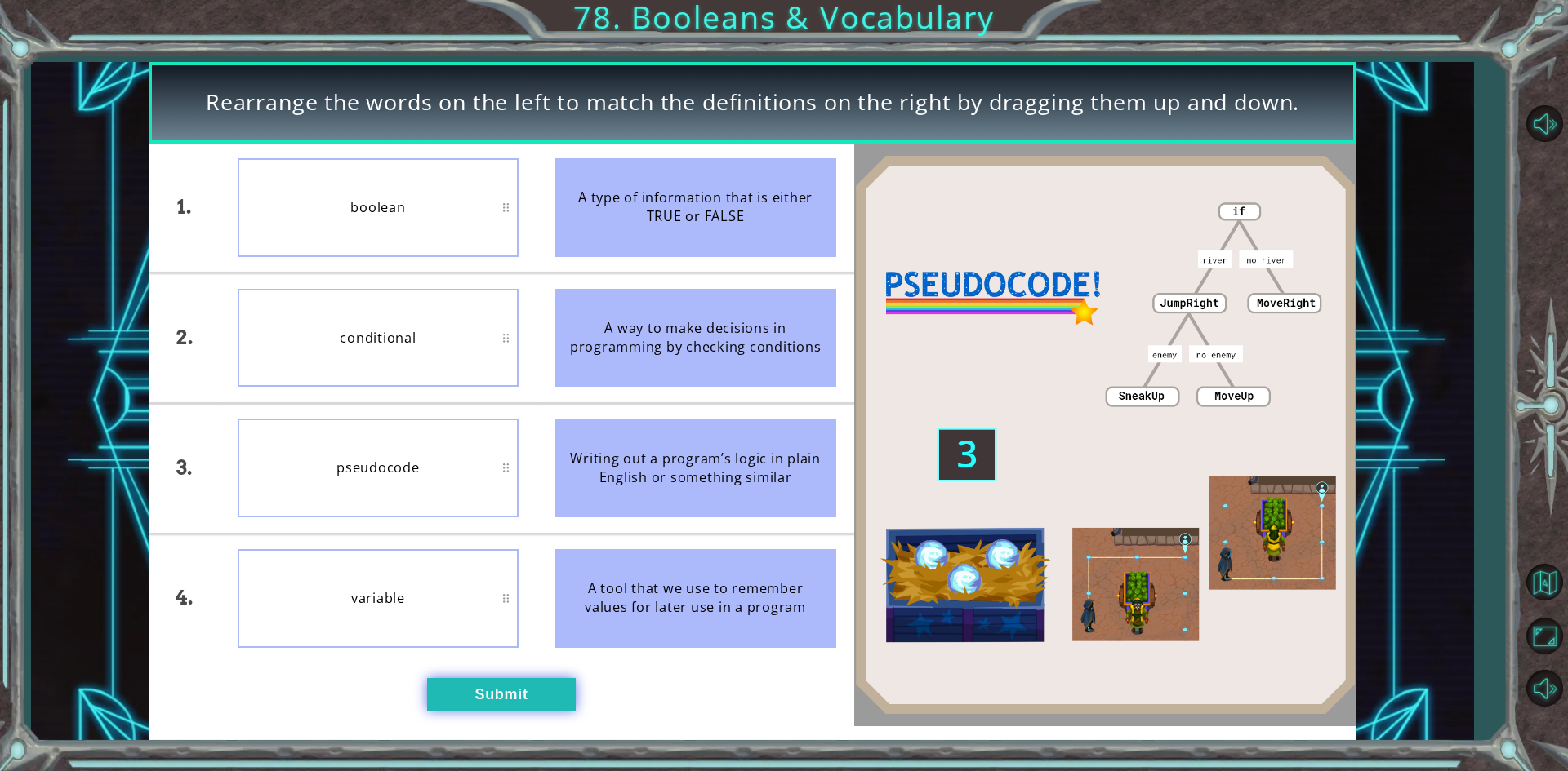
click at [556, 689] on button "Submit" at bounding box center [502, 694] width 148 height 33
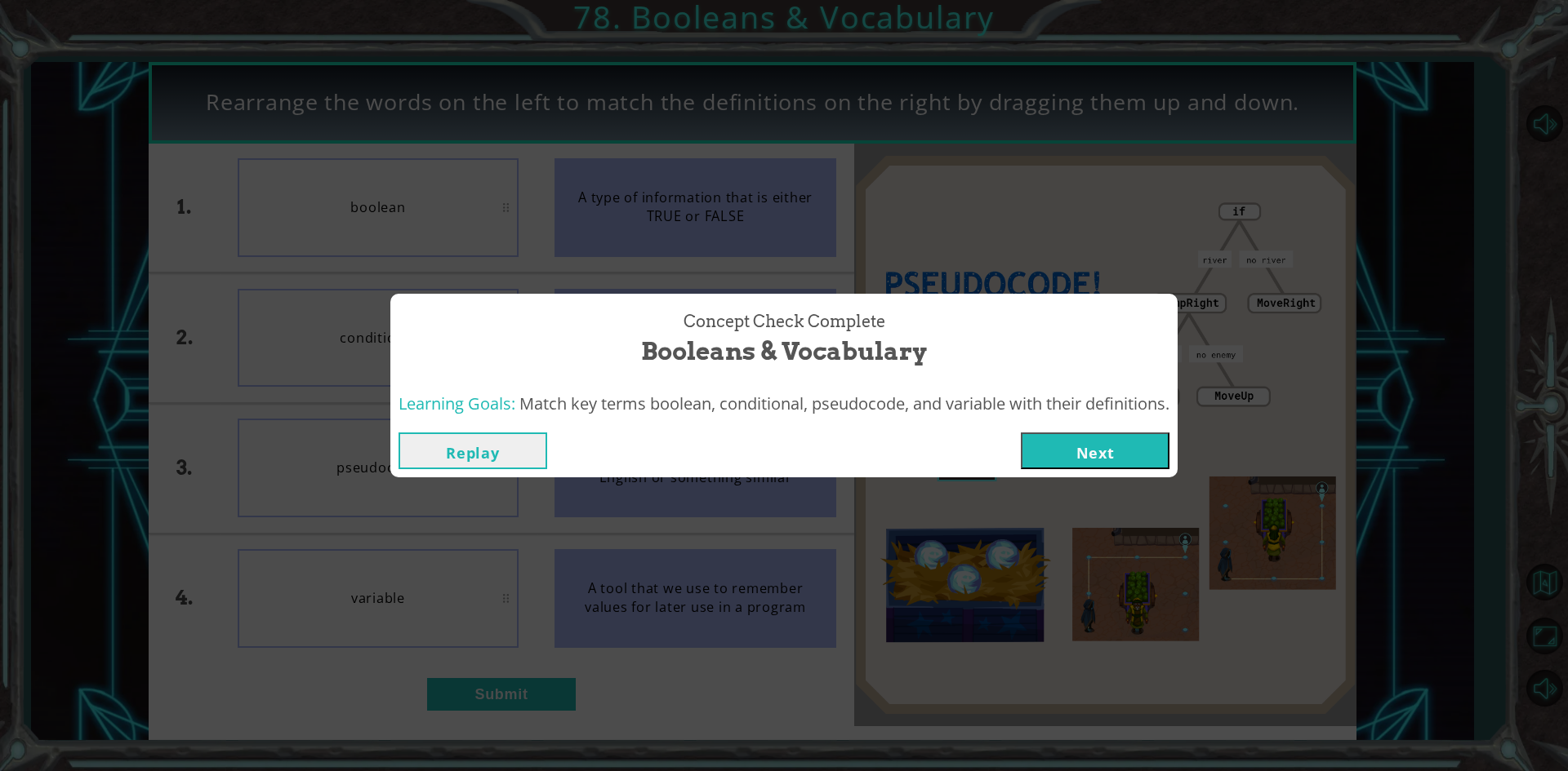
click at [1158, 445] on button "Next" at bounding box center [1095, 451] width 148 height 37
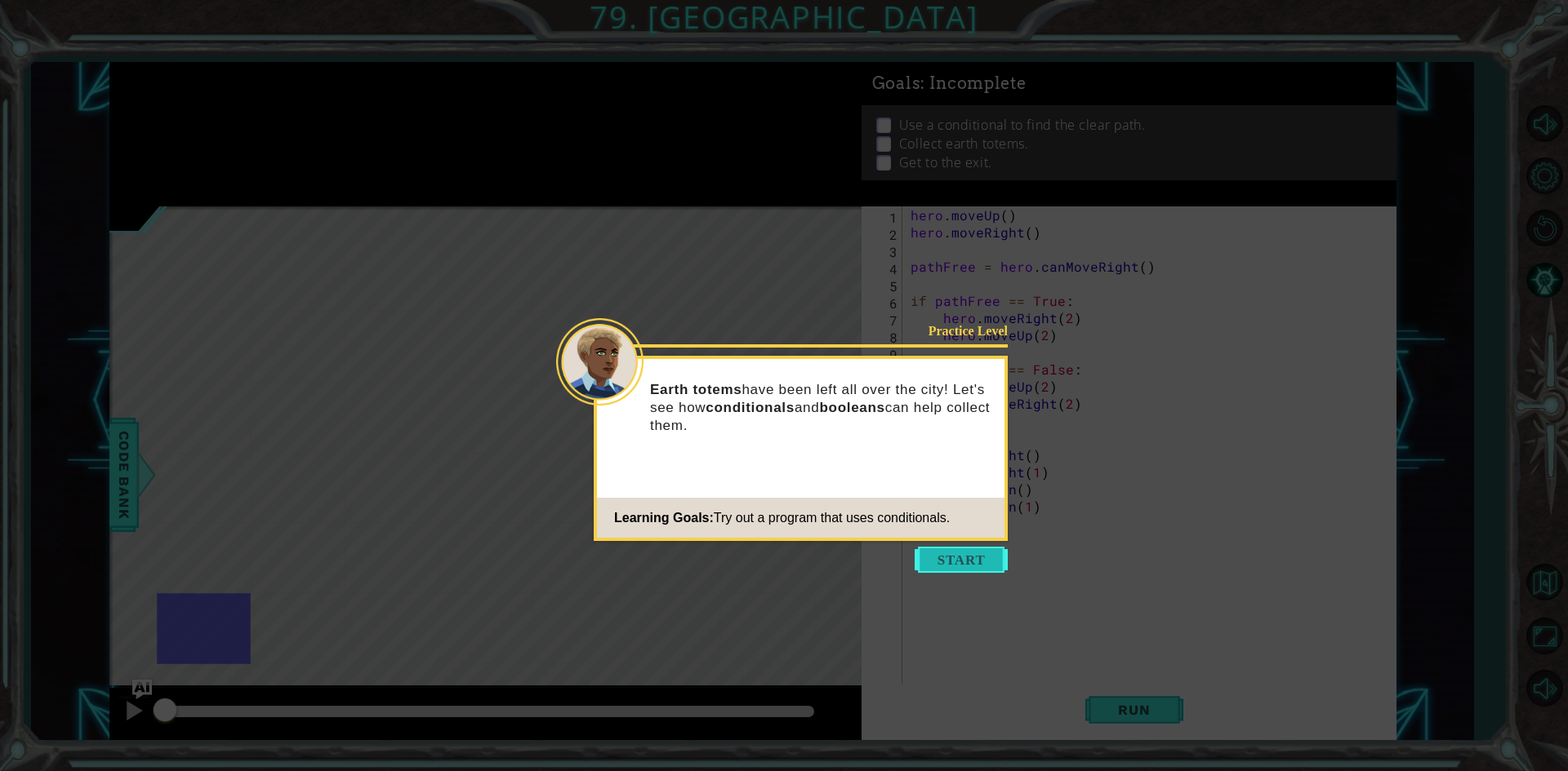
click at [995, 566] on button "Start" at bounding box center [961, 559] width 93 height 26
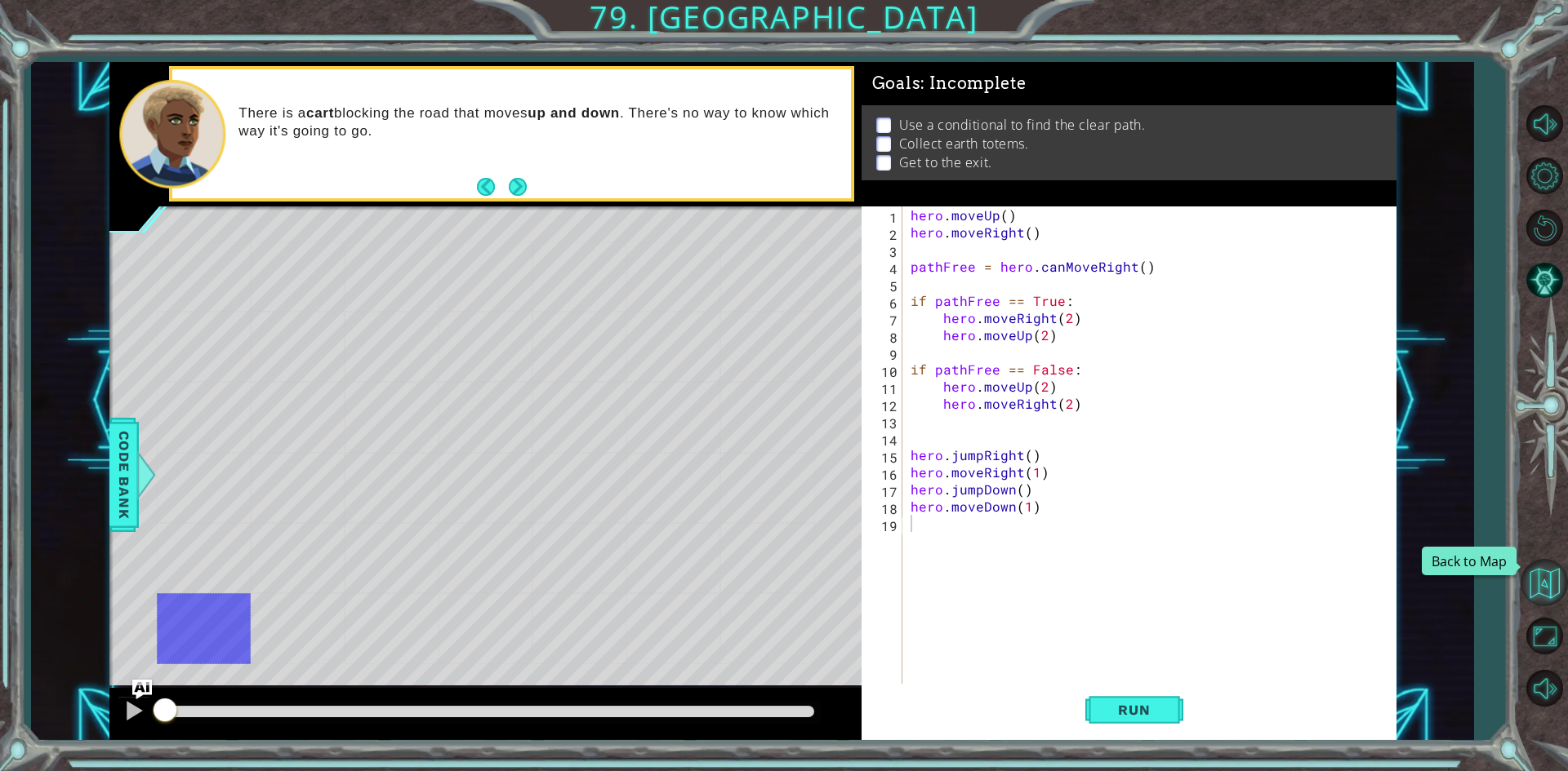
click at [1554, 575] on button "Back to Map" at bounding box center [1544, 583] width 47 height 47
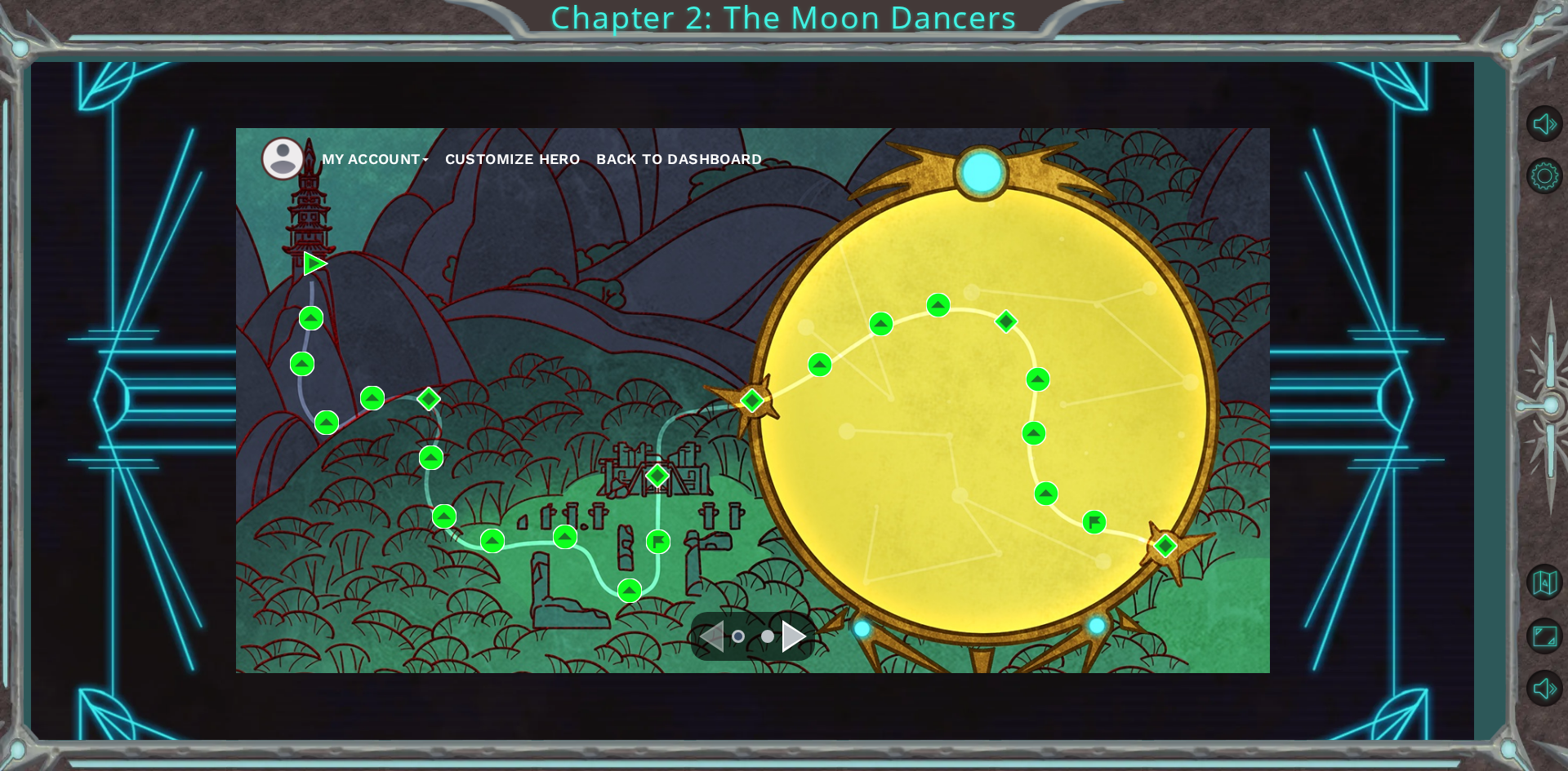
click at [794, 618] on div at bounding box center [752, 636] width 124 height 49
click at [798, 641] on div "Navigate to the next page" at bounding box center [794, 636] width 24 height 33
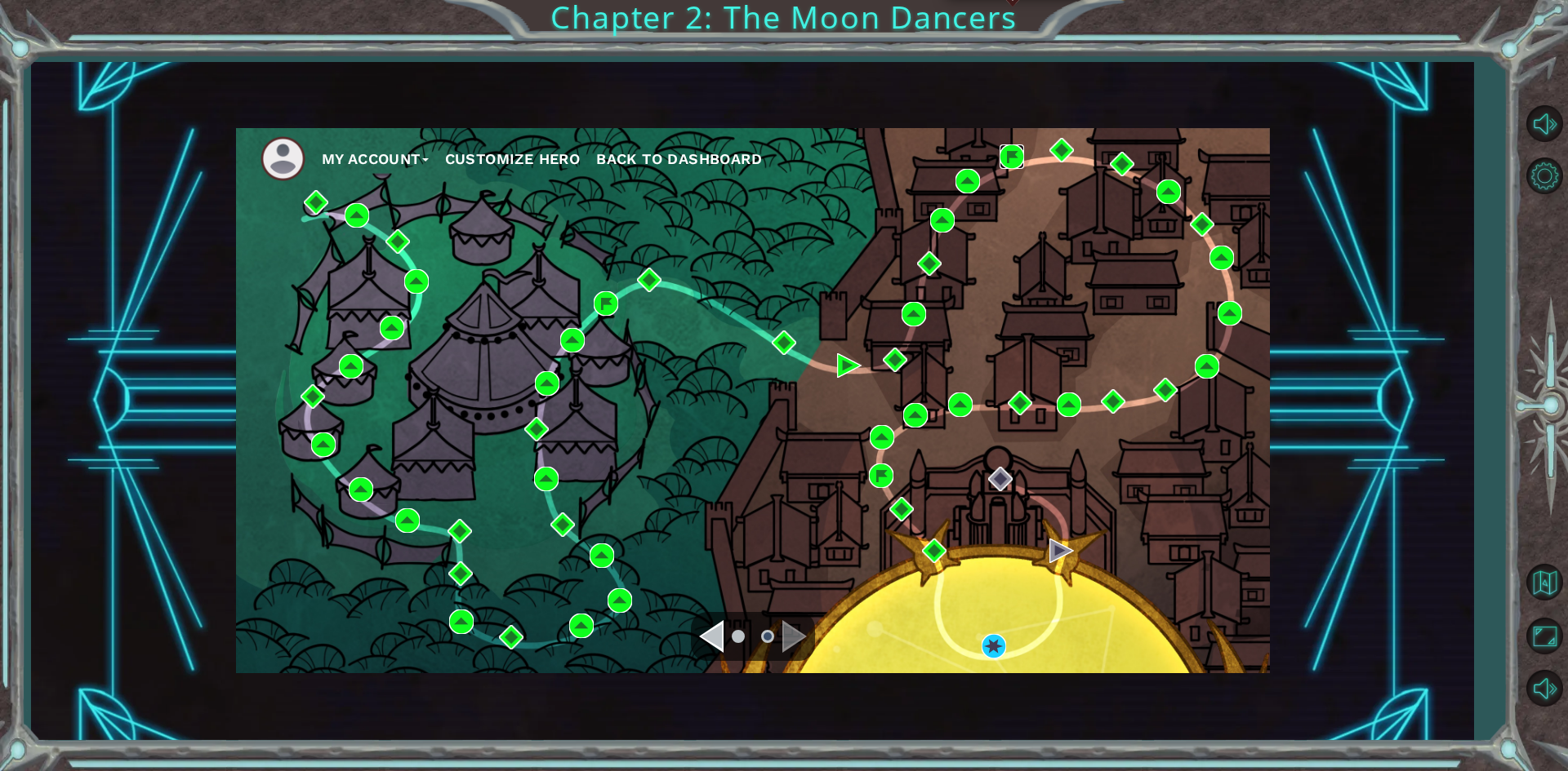
click at [1018, 148] on img at bounding box center [1011, 157] width 24 height 24
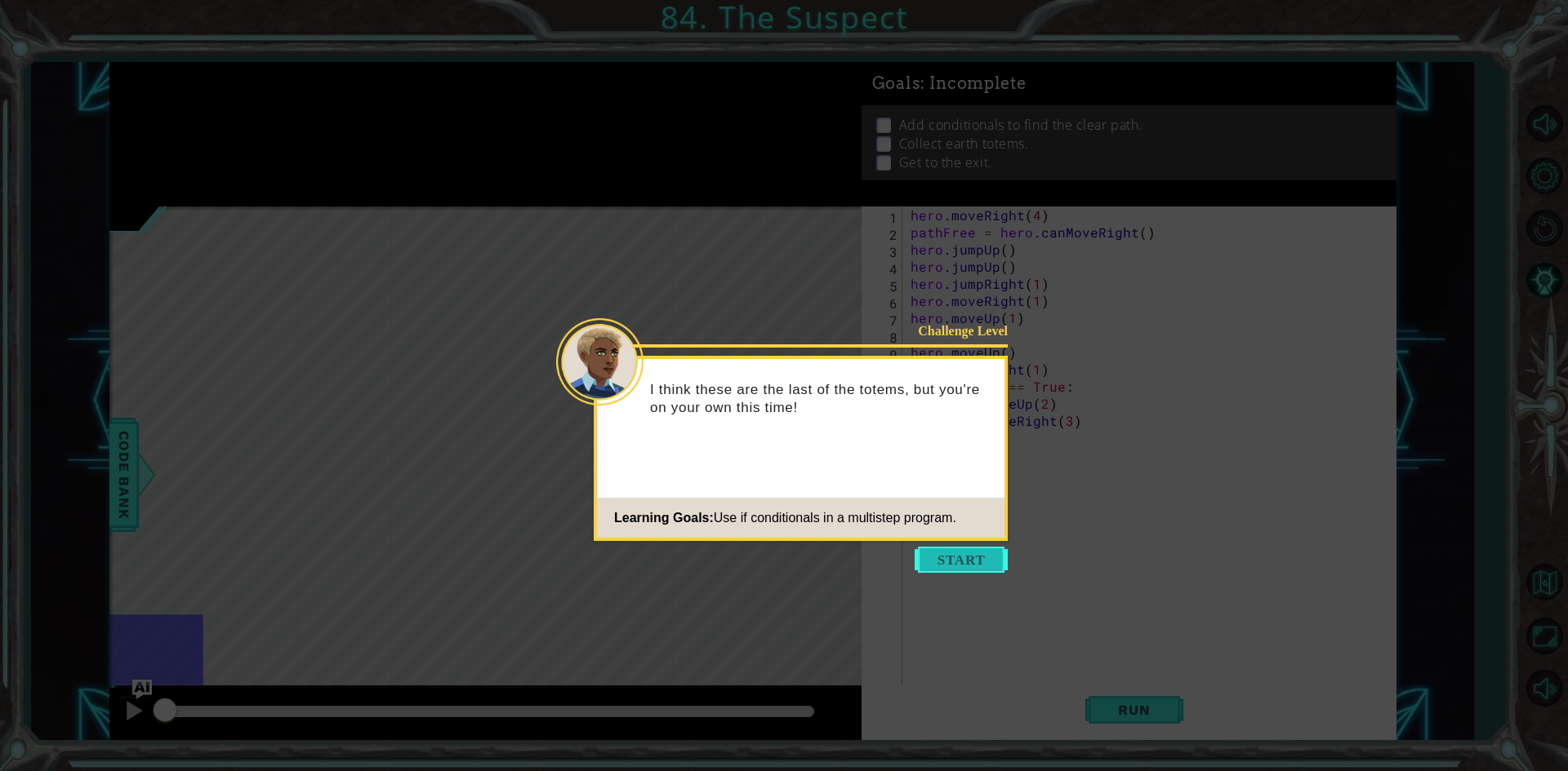
click at [942, 547] on button "Start" at bounding box center [961, 559] width 93 height 26
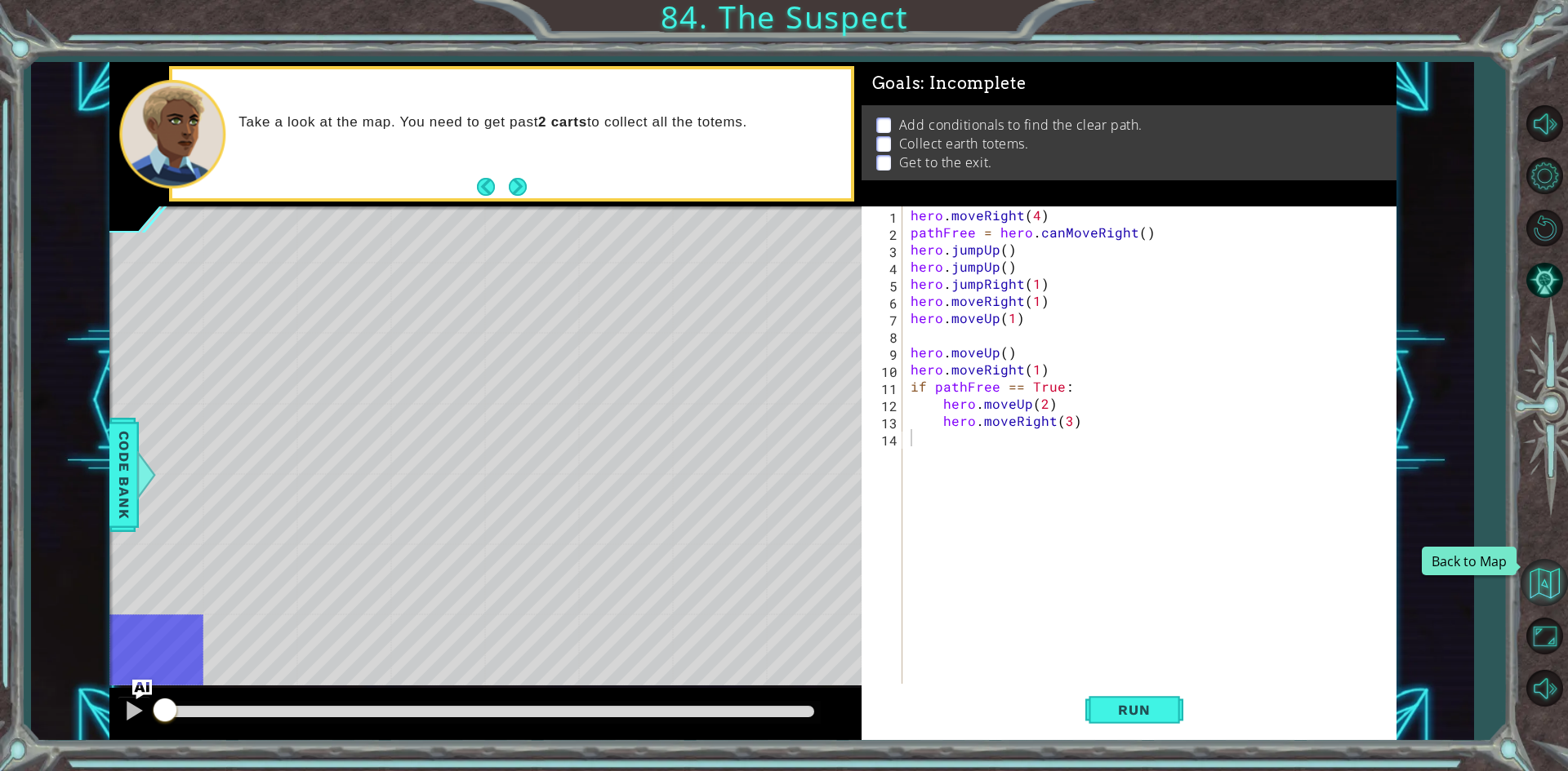
click at [1527, 572] on button "Back to Map" at bounding box center [1544, 583] width 47 height 47
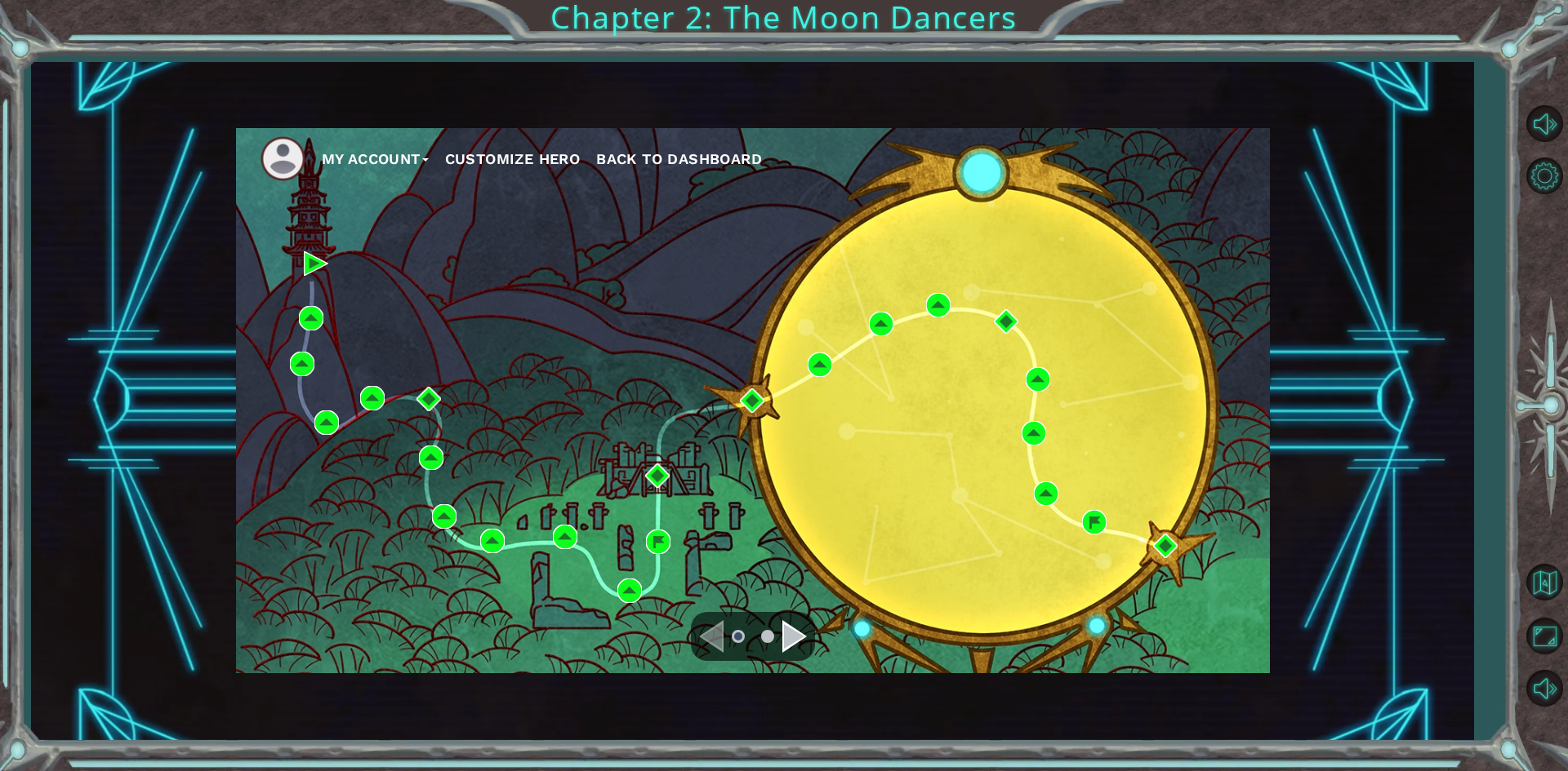
click at [807, 631] on div at bounding box center [752, 636] width 124 height 49
click at [805, 633] on div "Navigate to the next page" at bounding box center [794, 636] width 24 height 33
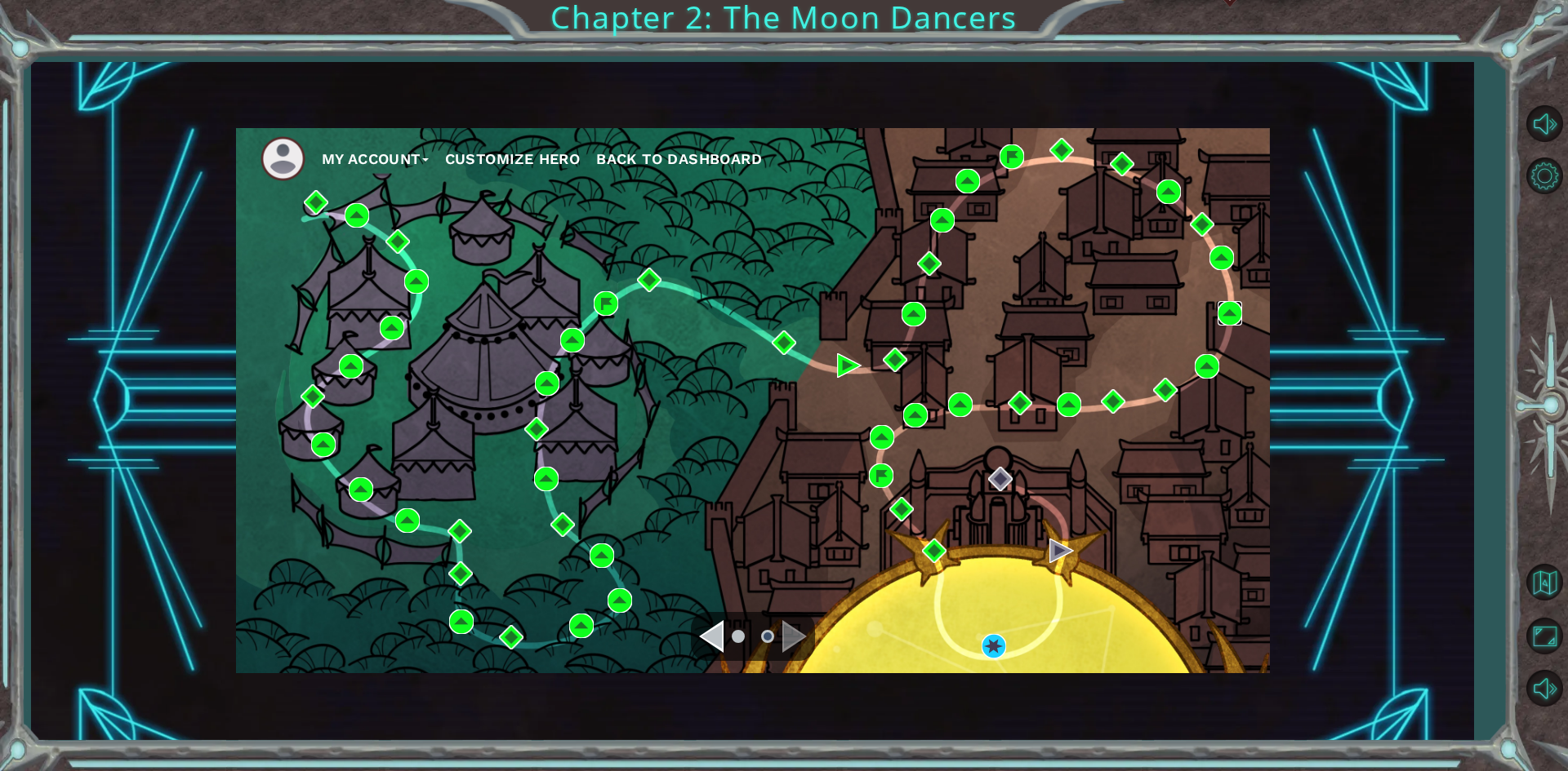
click at [1236, 303] on img at bounding box center [1229, 313] width 24 height 24
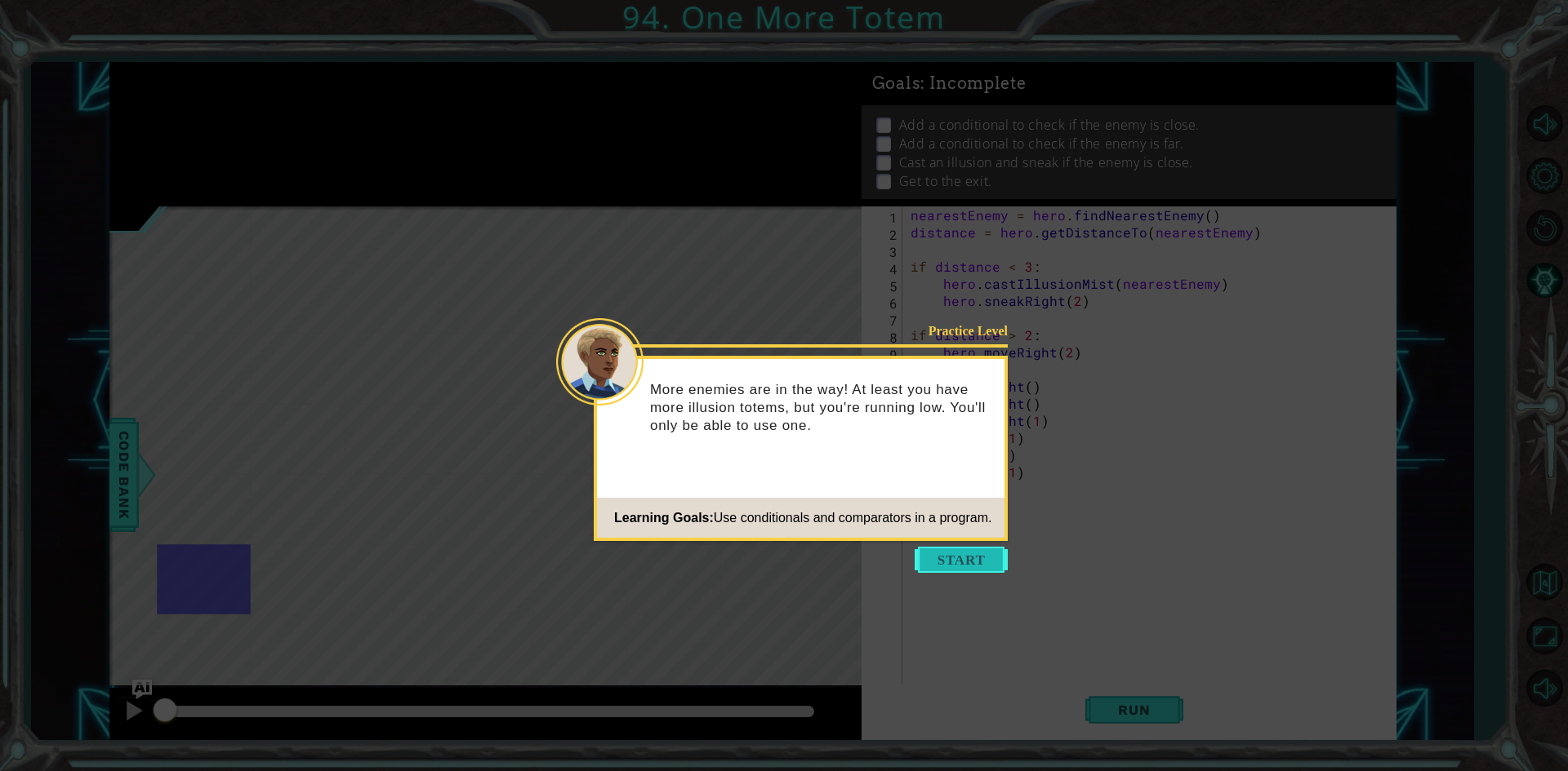
click at [947, 556] on button "Start" at bounding box center [961, 559] width 93 height 26
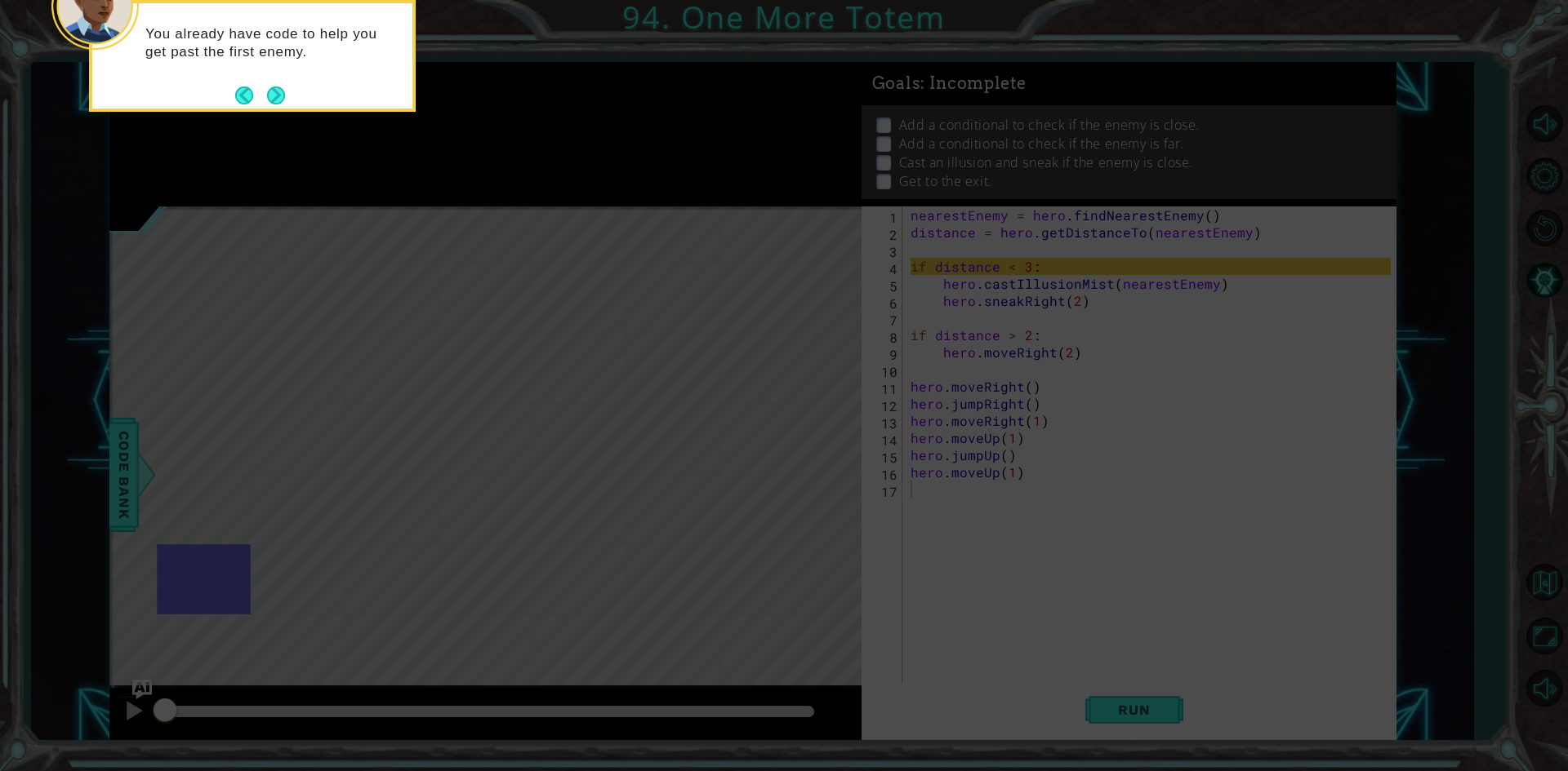
click at [171, 152] on icon at bounding box center [784, 386] width 1568 height 771
click at [287, 91] on div "You already have code to help you get past the first enemy." at bounding box center [253, 51] width 320 height 82
click at [266, 90] on button "Next" at bounding box center [276, 94] width 30 height 30
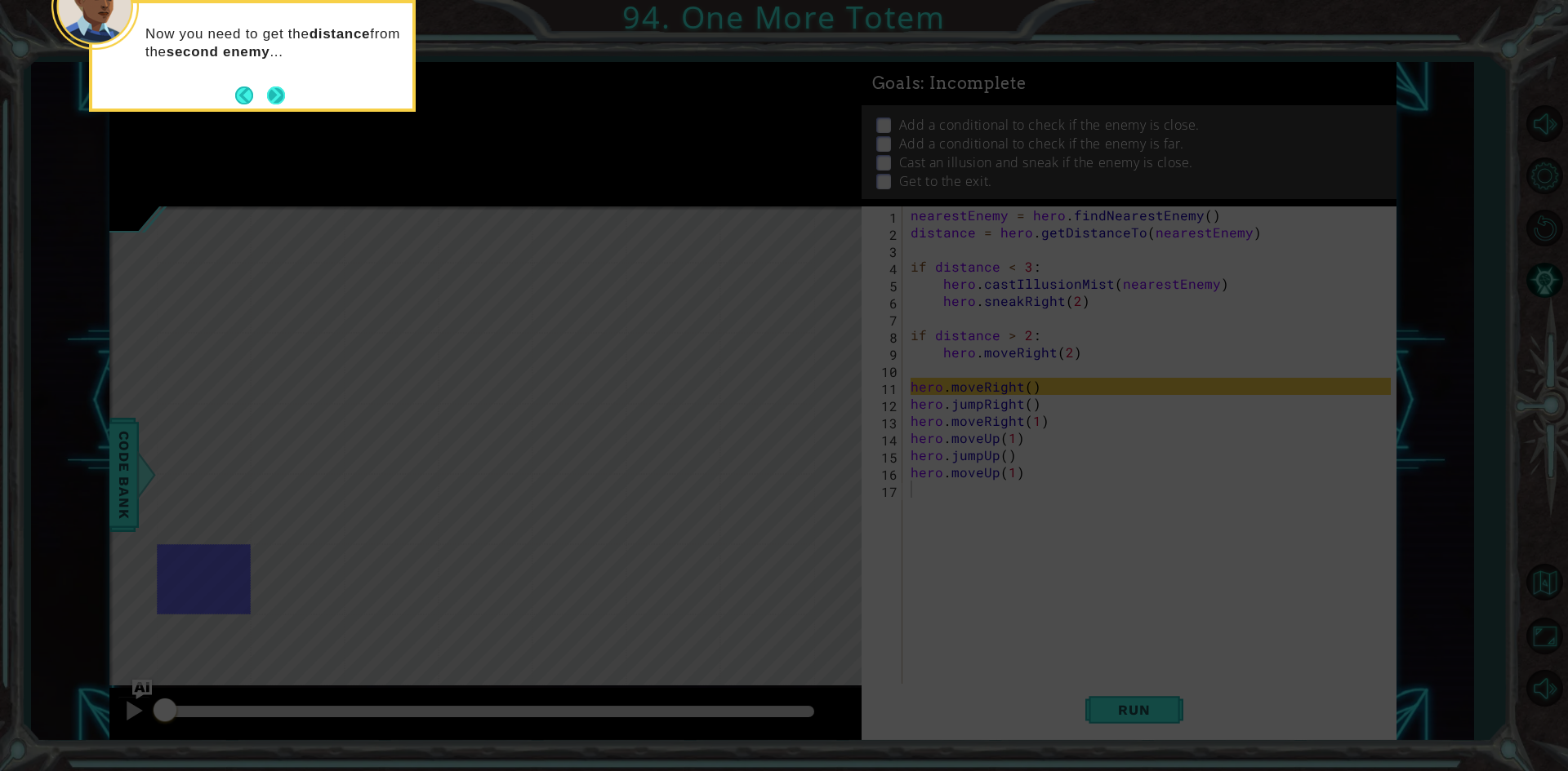
click at [270, 87] on button "Next" at bounding box center [275, 94] width 30 height 30
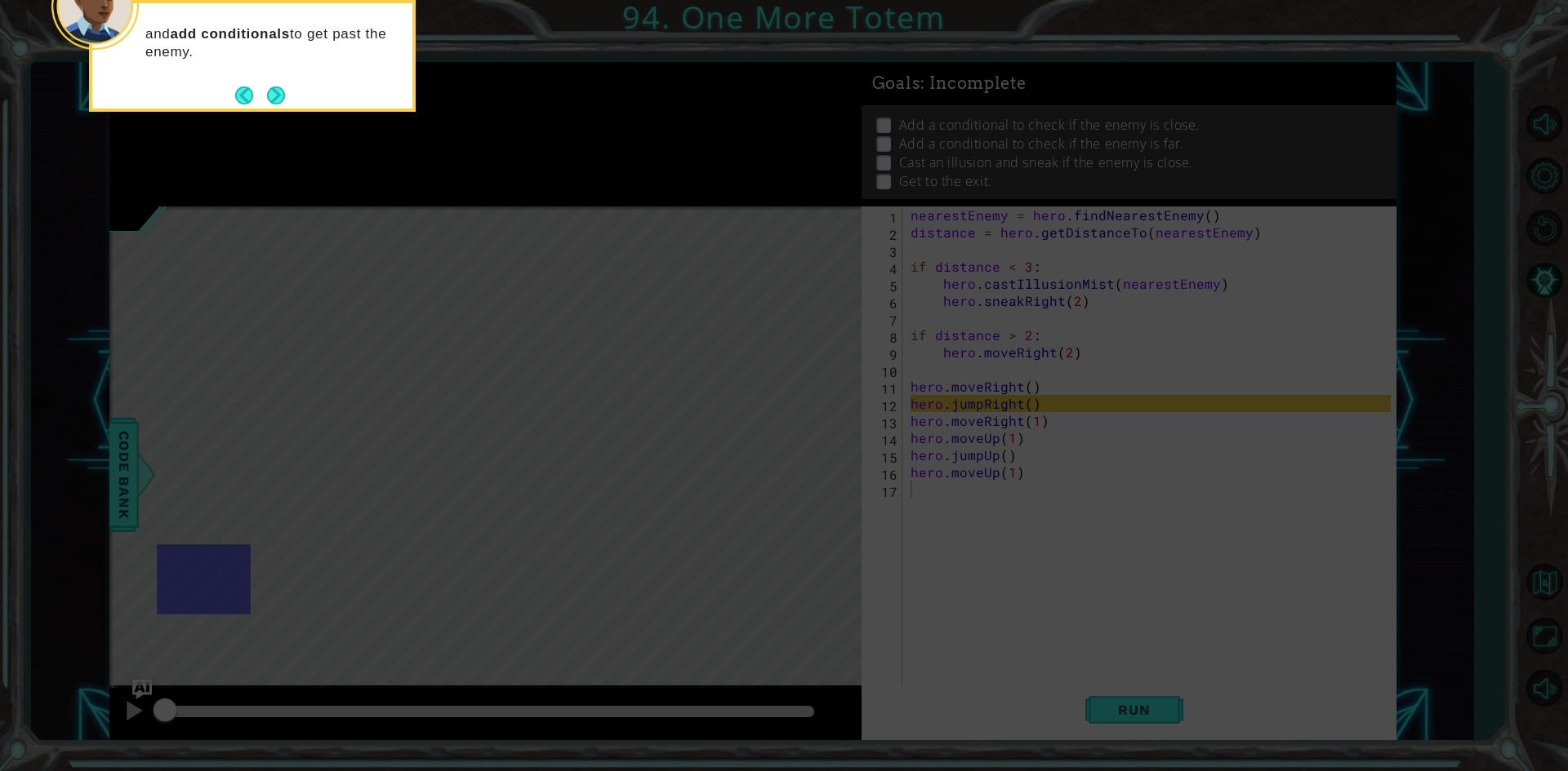
click at [271, 84] on button "Next" at bounding box center [275, 95] width 23 height 23
